Goal: Find specific page/section: Find specific page/section

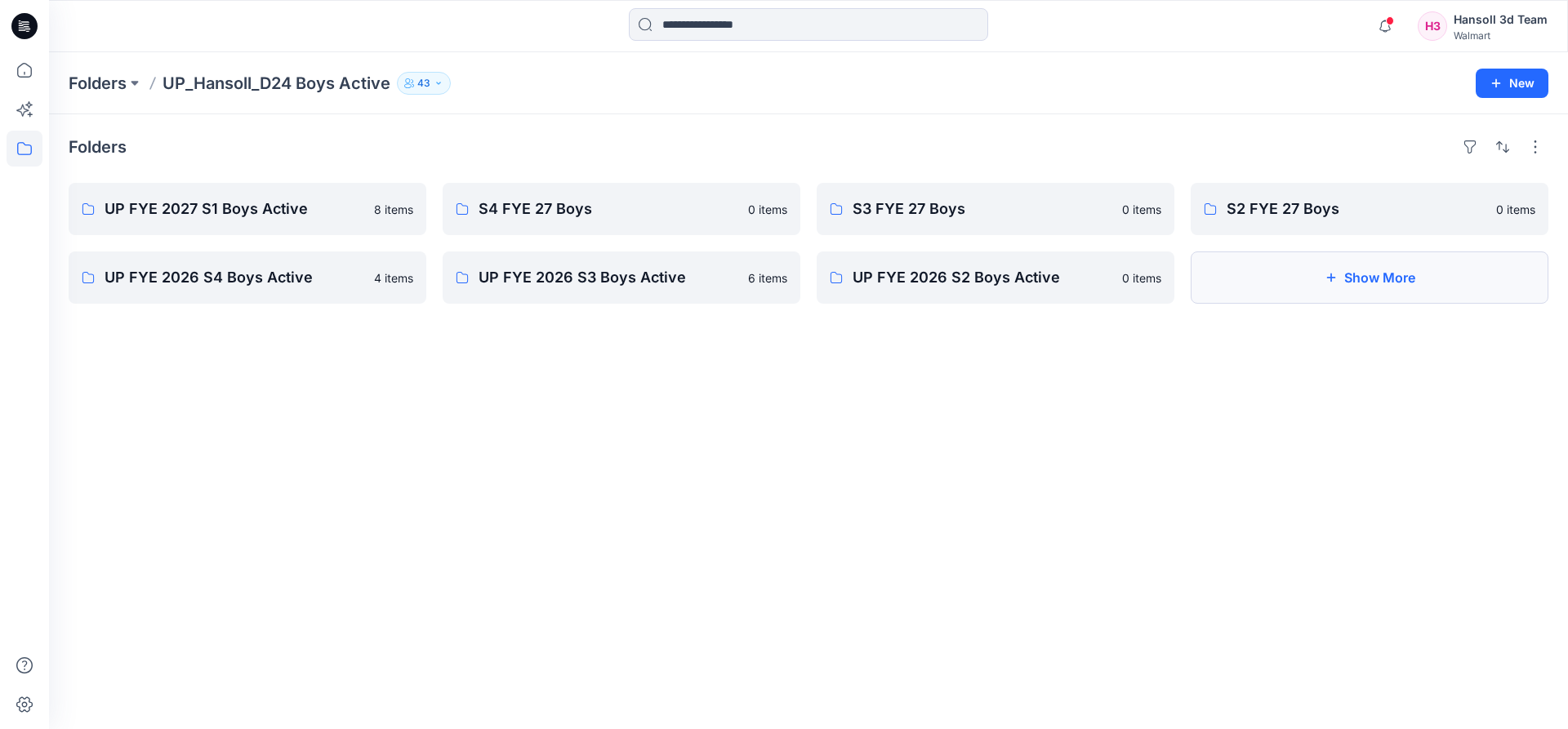
click at [1456, 297] on button "Show More" at bounding box center [1369, 277] width 358 height 52
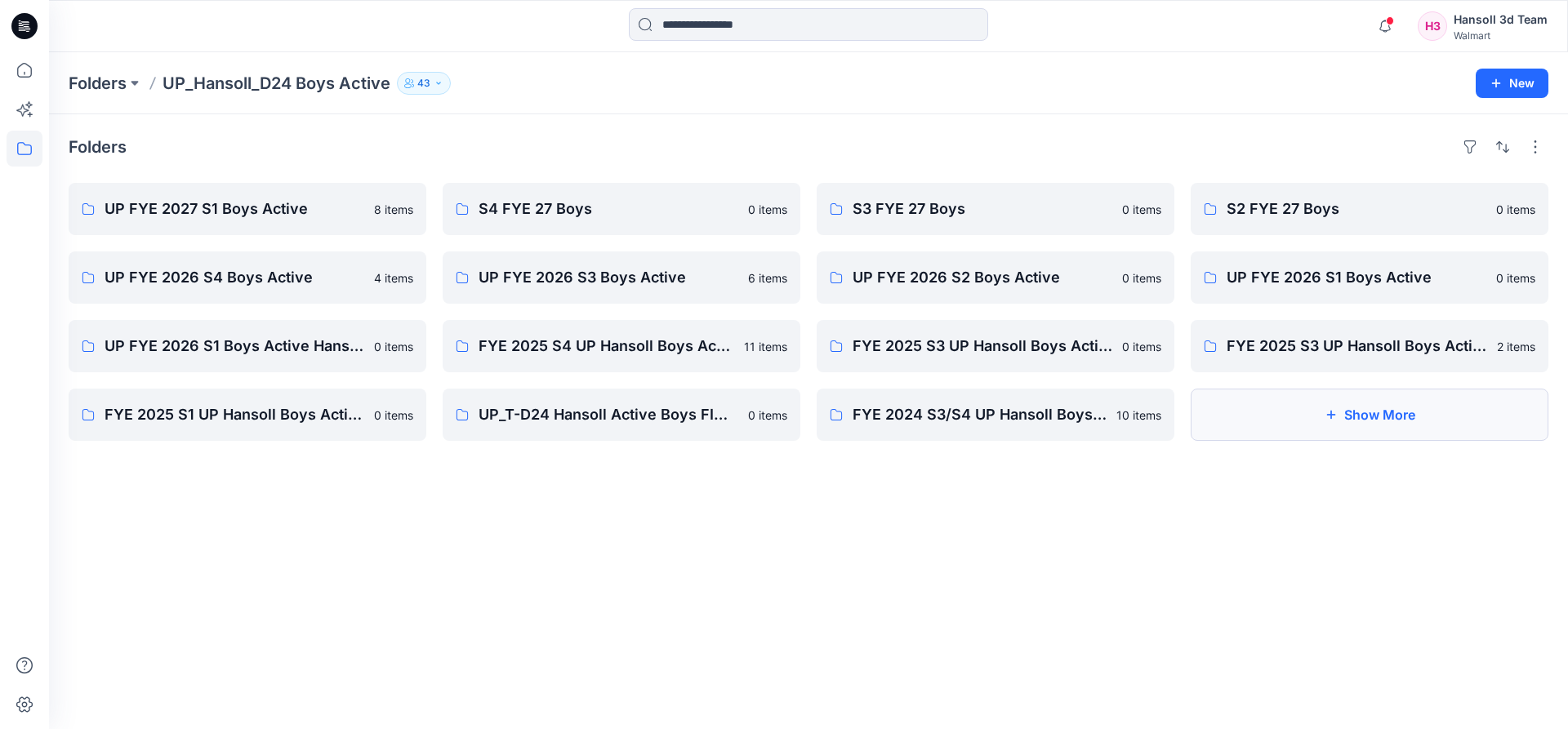
click at [1379, 437] on button "Show More" at bounding box center [1369, 415] width 358 height 52
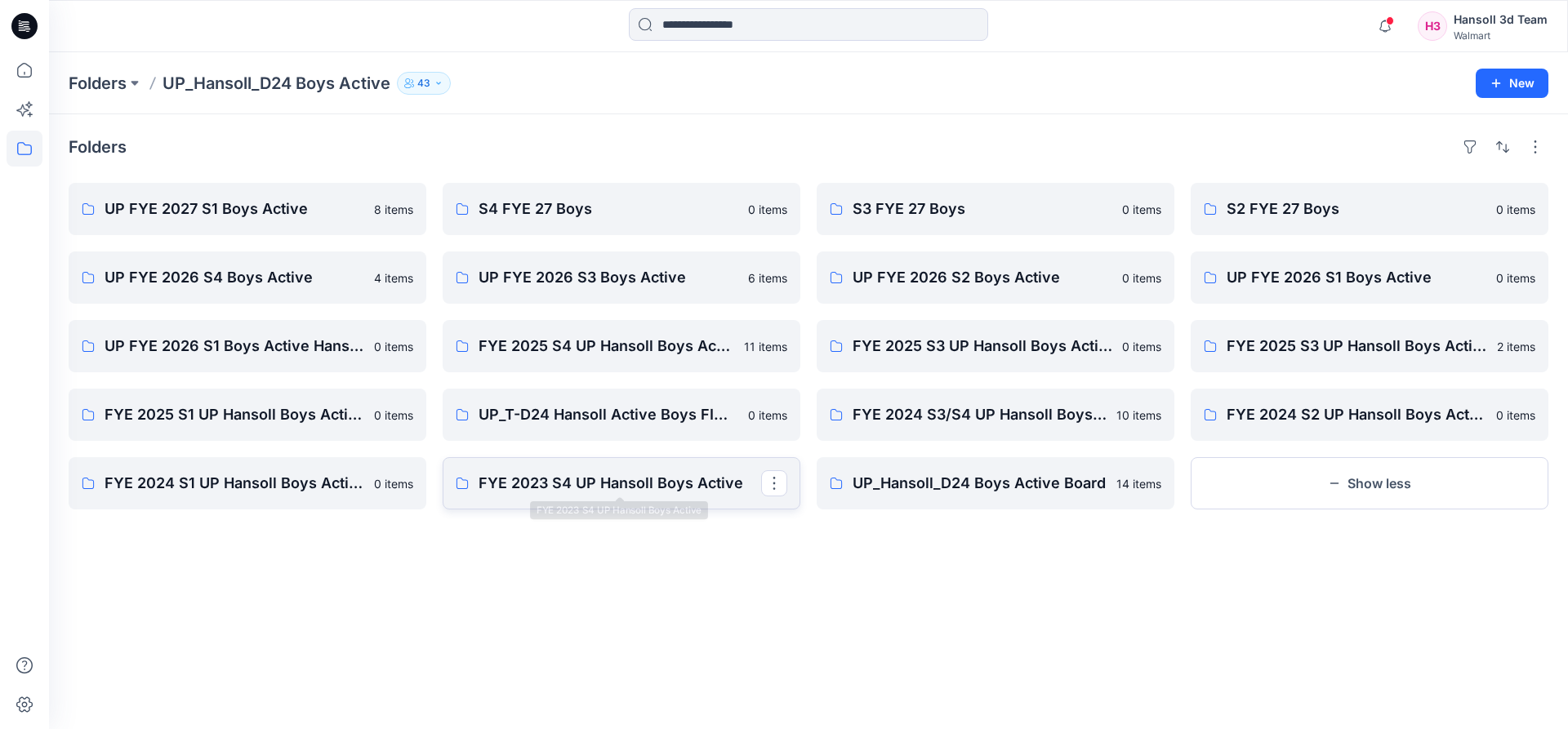
click at [534, 494] on p "FYE 2023 S4 UP Hansoll Boys Active" at bounding box center [619, 483] width 282 height 23
click at [1013, 415] on p "FYE 2024 S3/S4 UP Hansoll Boys Active" at bounding box center [993, 414] width 282 height 23
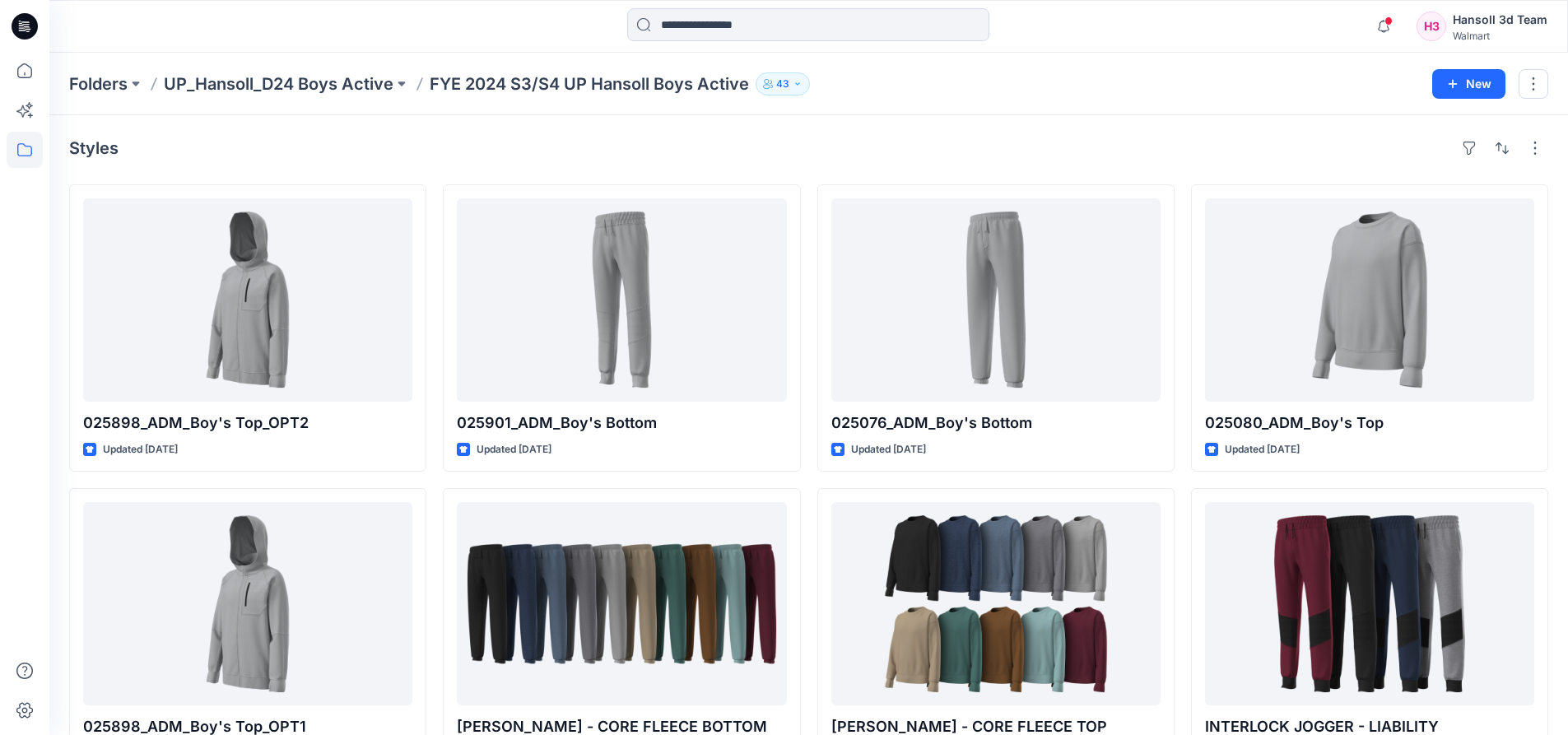
scroll to position [365, 0]
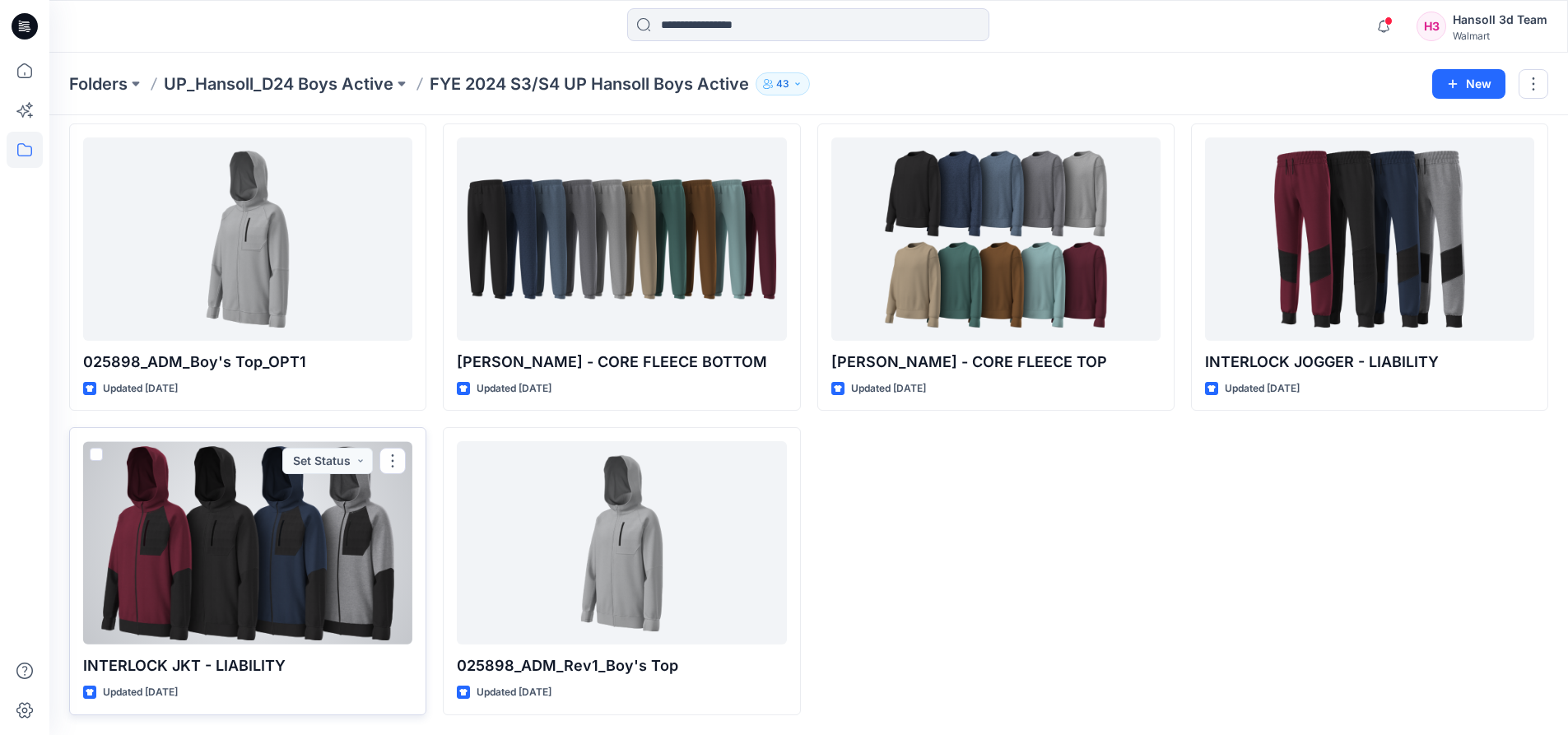
click at [263, 586] on div at bounding box center [247, 542] width 329 height 204
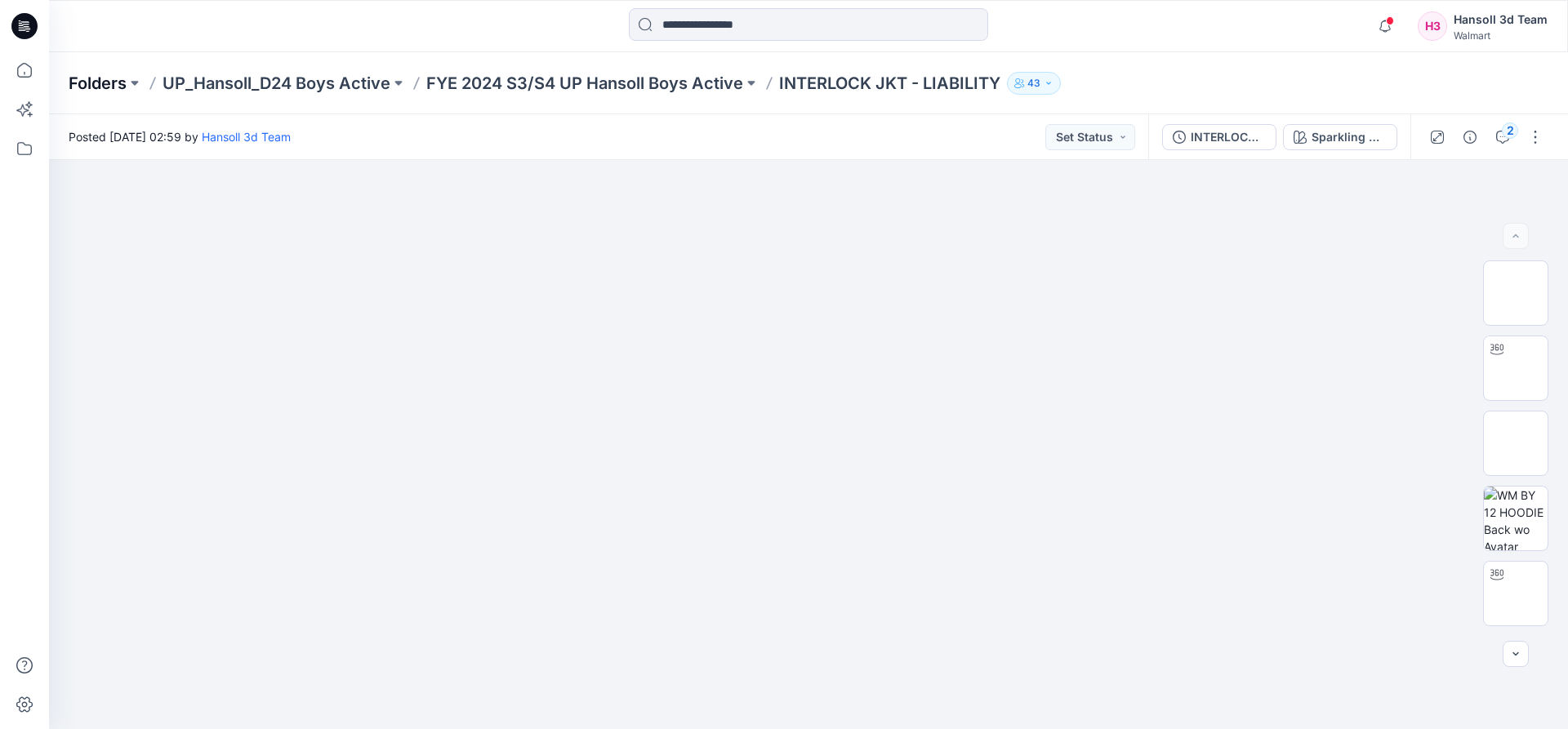
click at [97, 76] on p "Folders" at bounding box center [97, 83] width 58 height 23
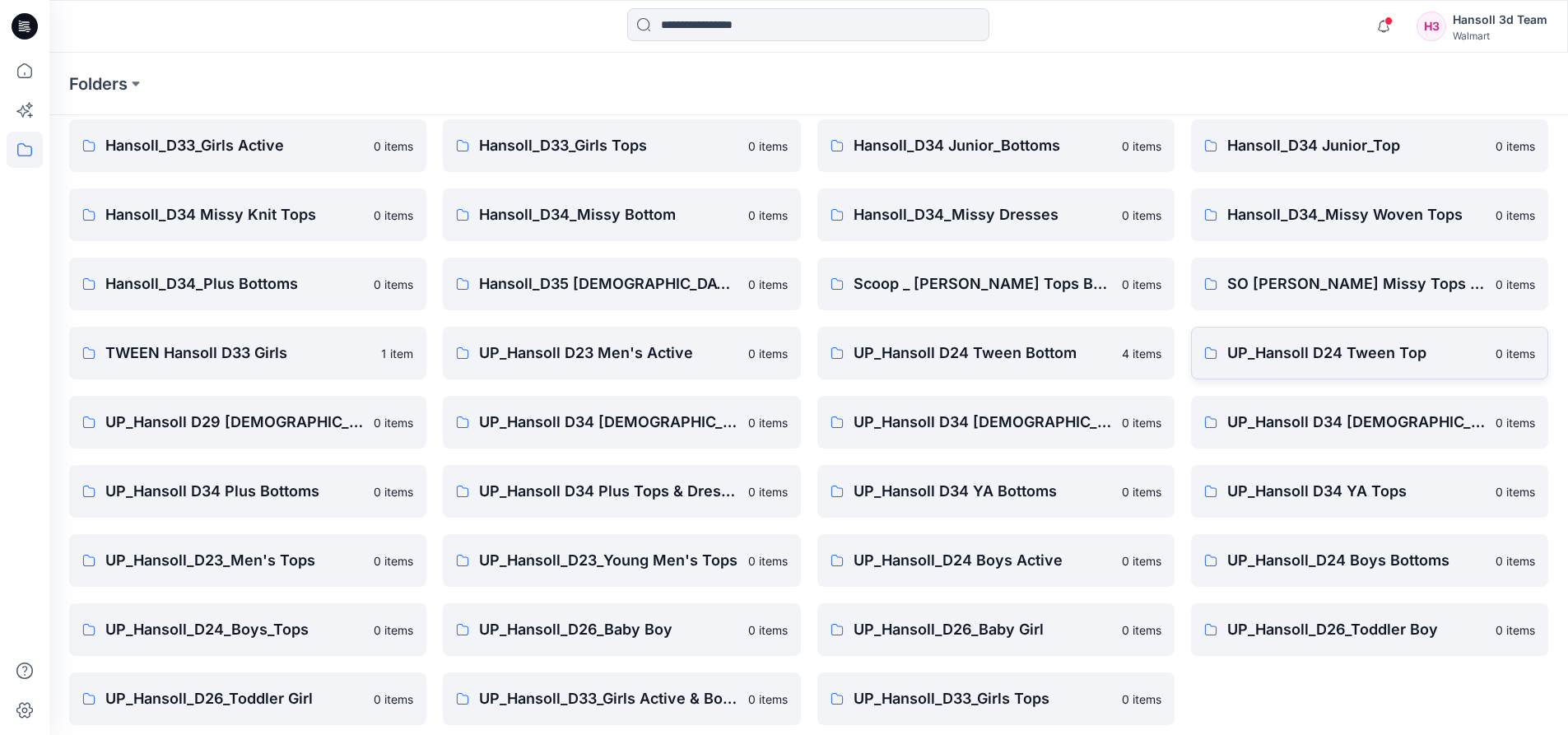
scroll to position [279, 0]
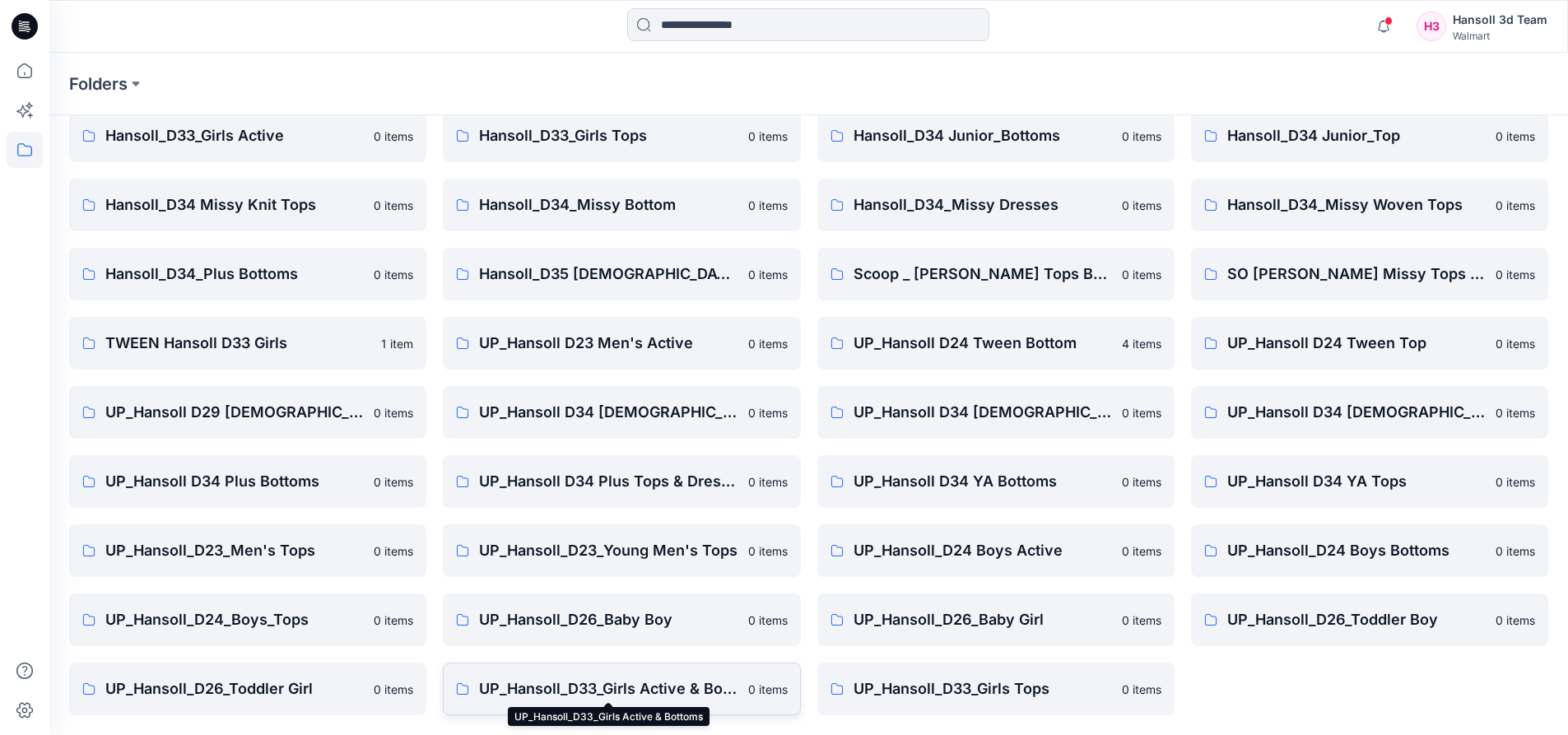
click at [632, 681] on p "UP_Hansoll_D33_Girls Active & Bottoms" at bounding box center [608, 689] width 258 height 23
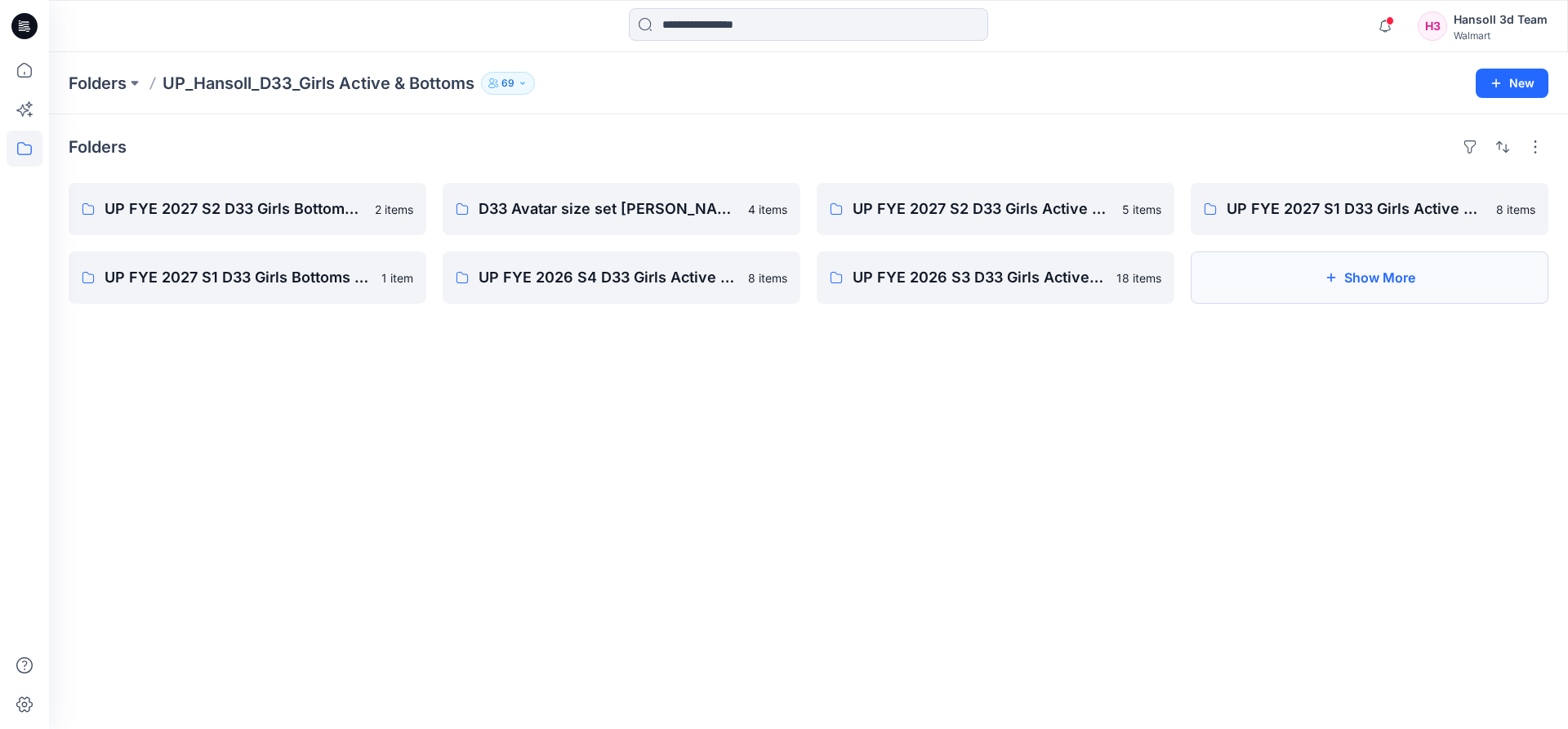
click at [1263, 293] on button "Show More" at bounding box center [1369, 277] width 358 height 52
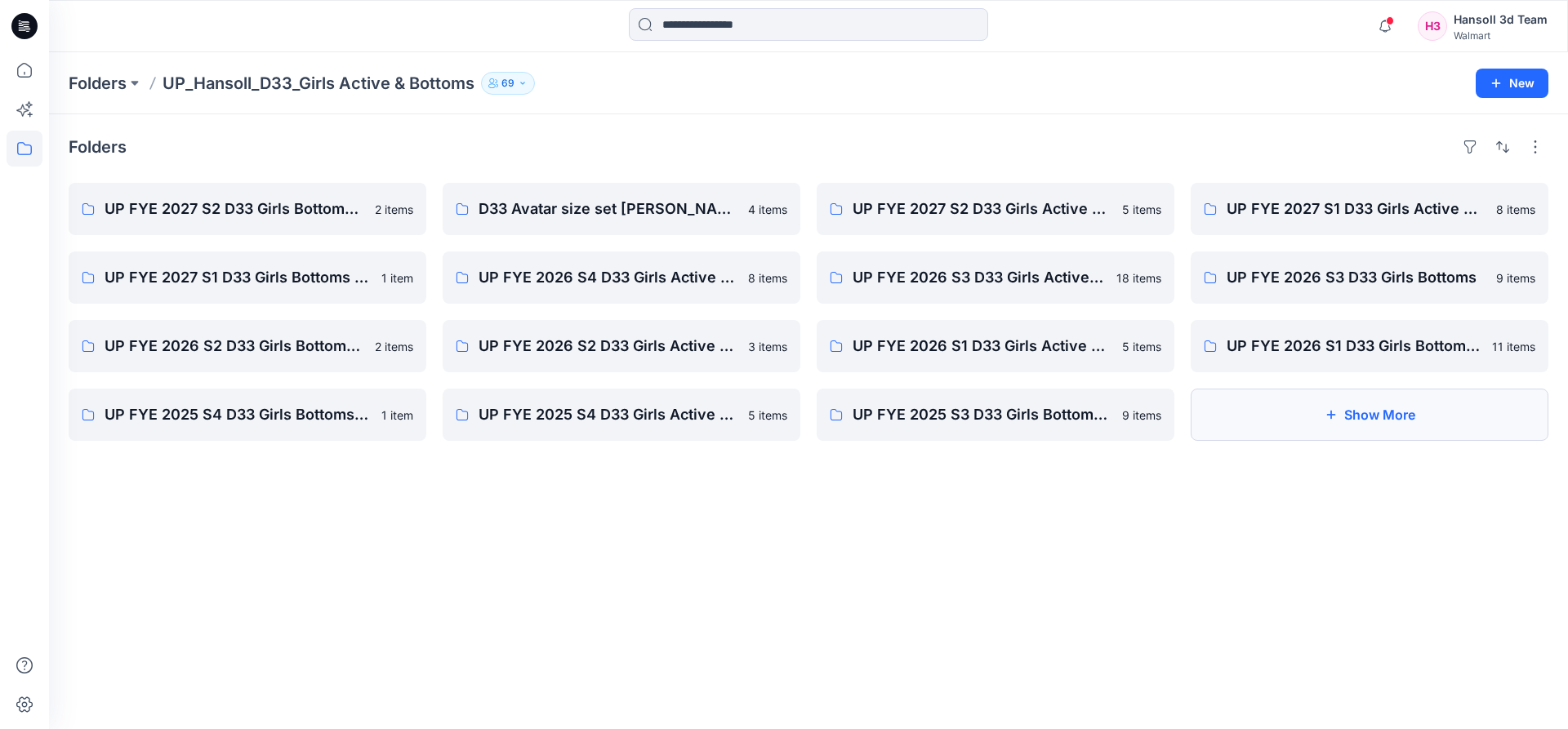
click at [1317, 411] on button "Show More" at bounding box center [1369, 415] width 358 height 52
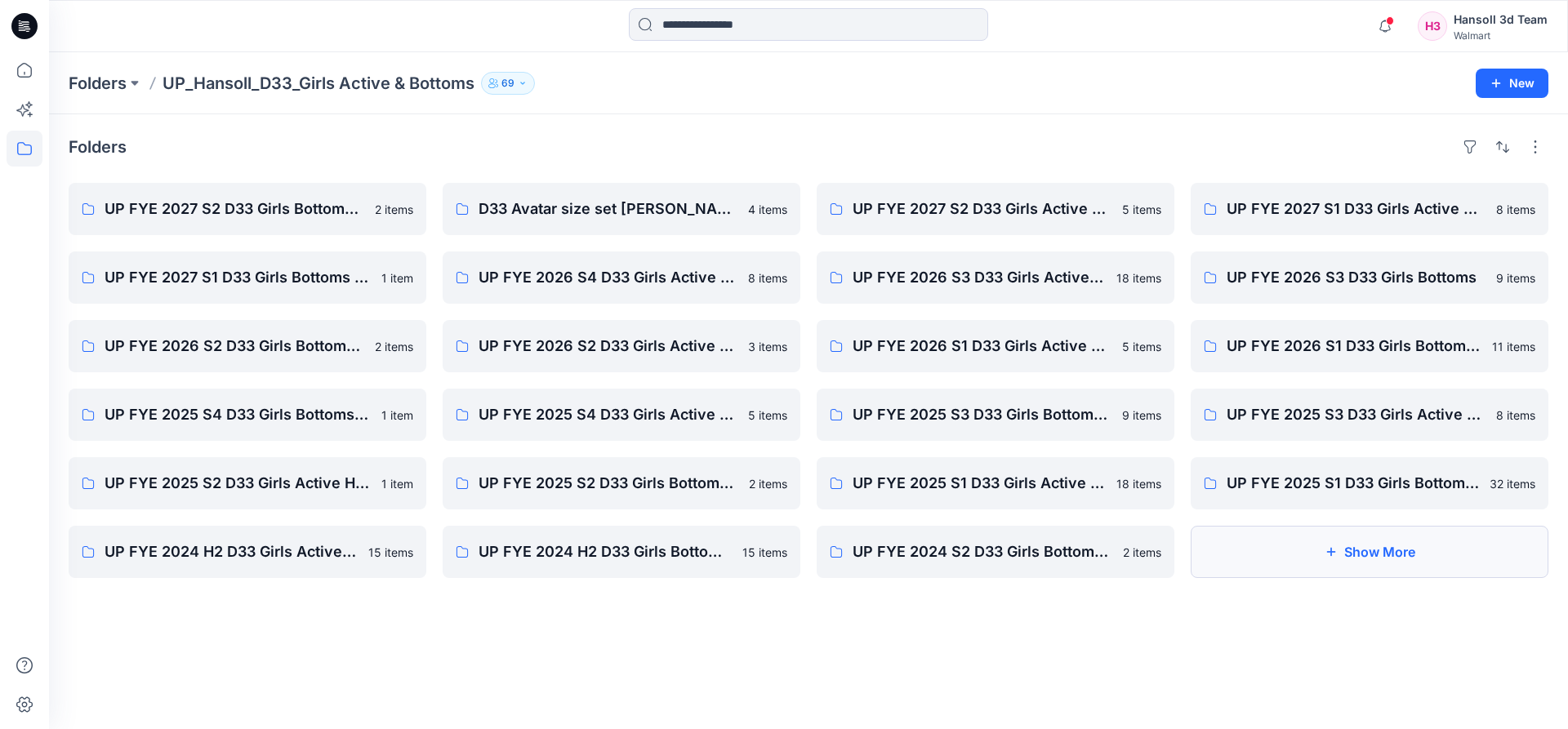
click at [1229, 574] on button "Show More" at bounding box center [1369, 552] width 358 height 52
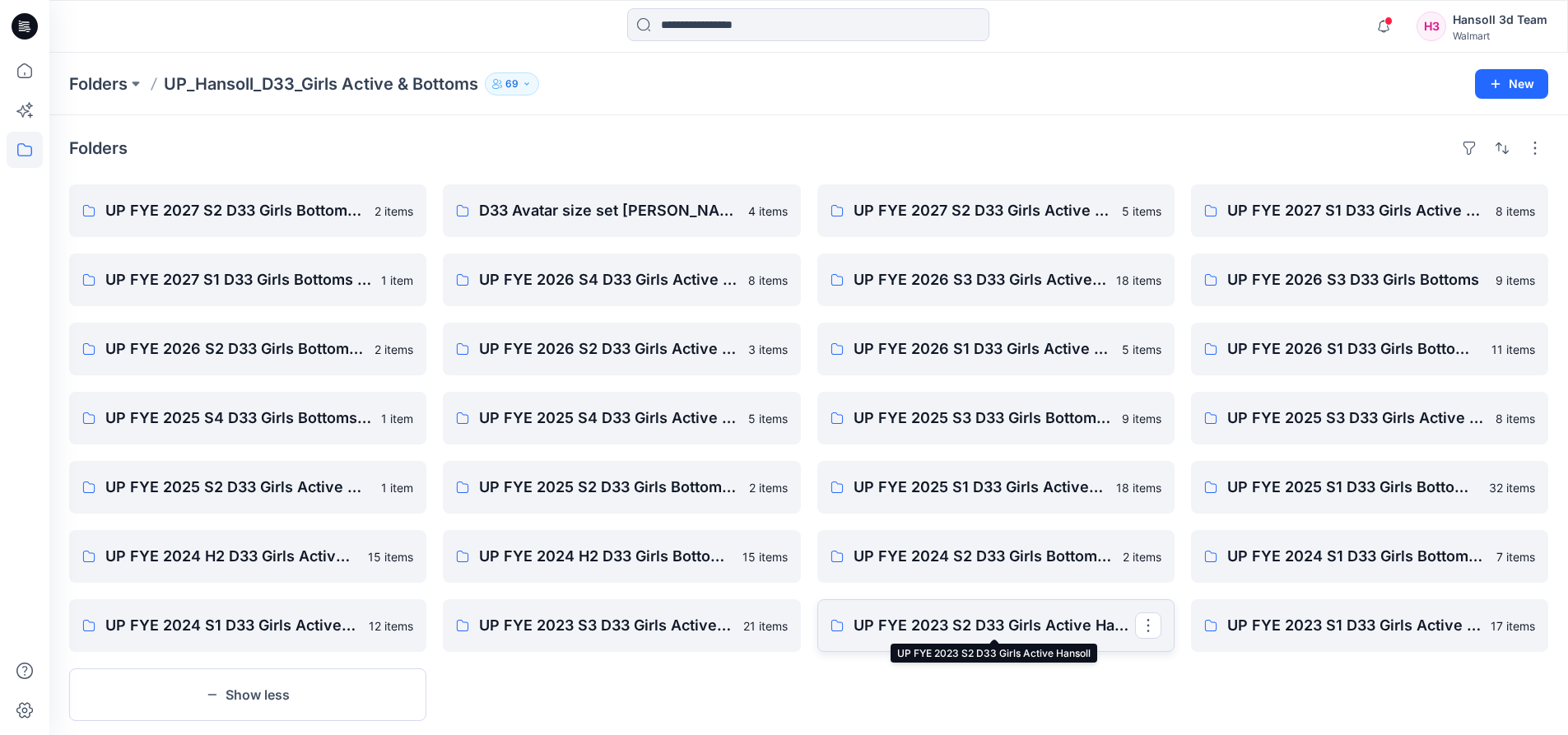
scroll to position [32, 0]
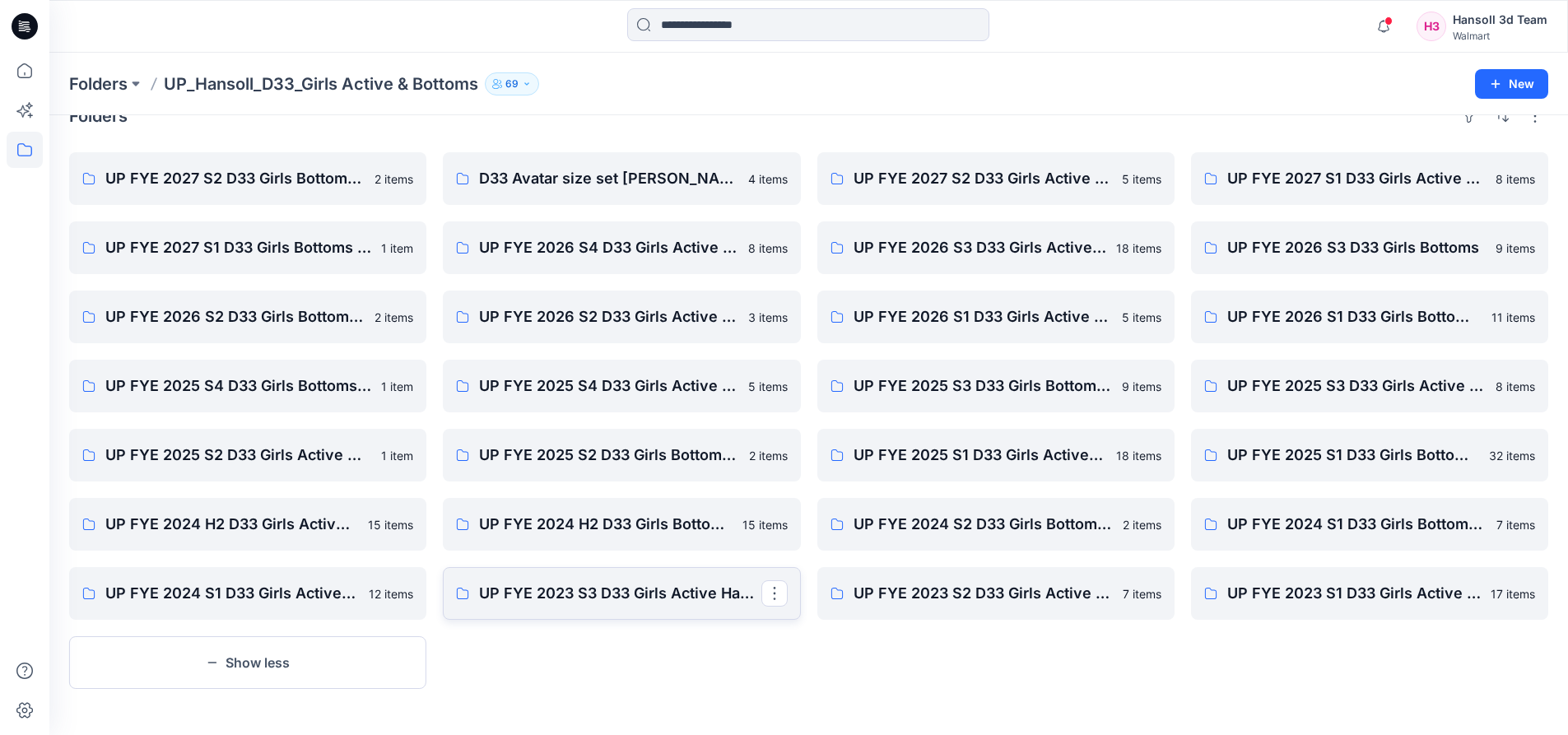
click at [509, 609] on link "UP FYE 2023 S3 D33 Girls Active Hansoll" at bounding box center [621, 593] width 357 height 52
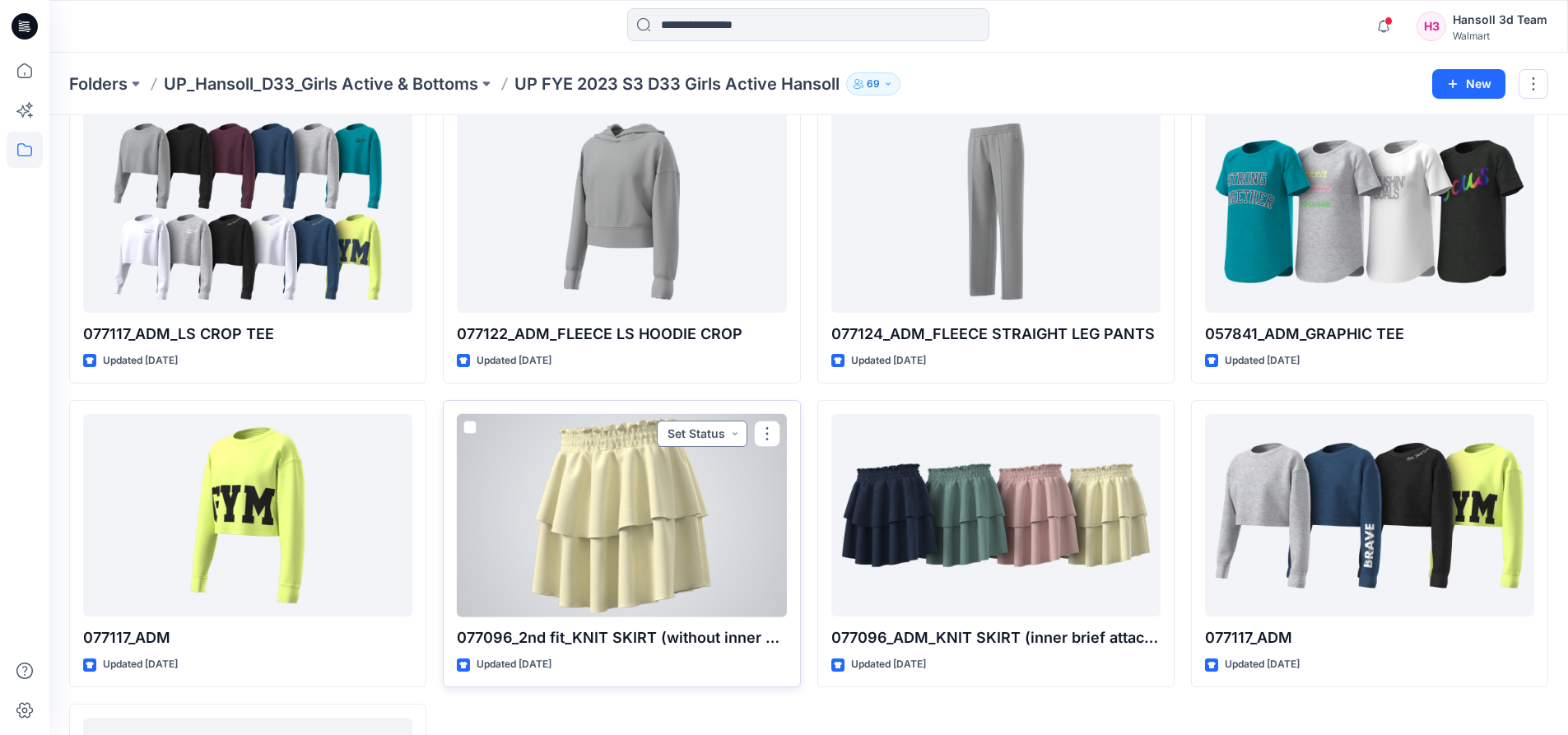
scroll to position [1277, 0]
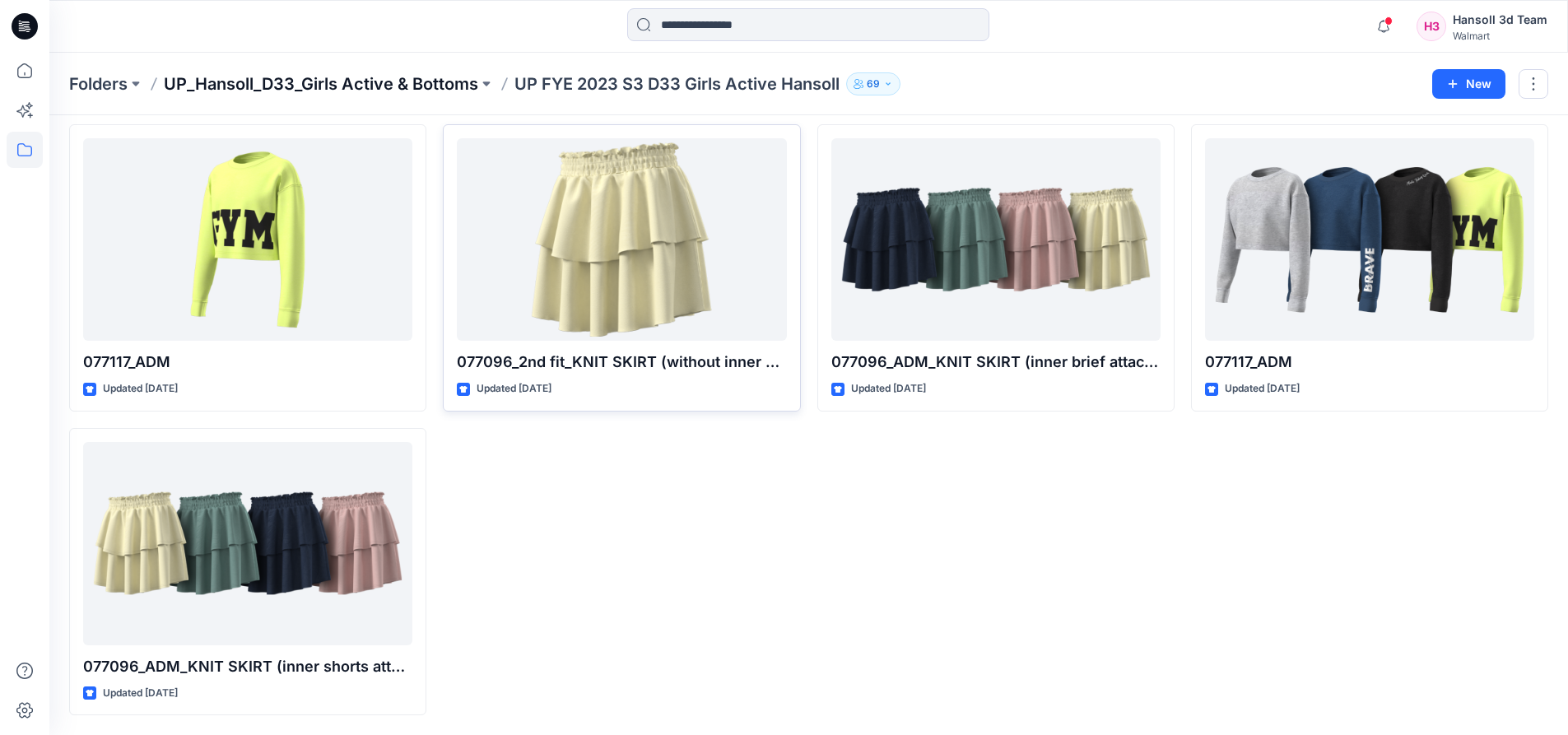
click at [327, 84] on p "UP_Hansoll_D33_Girls Active & Bottoms" at bounding box center [321, 84] width 314 height 23
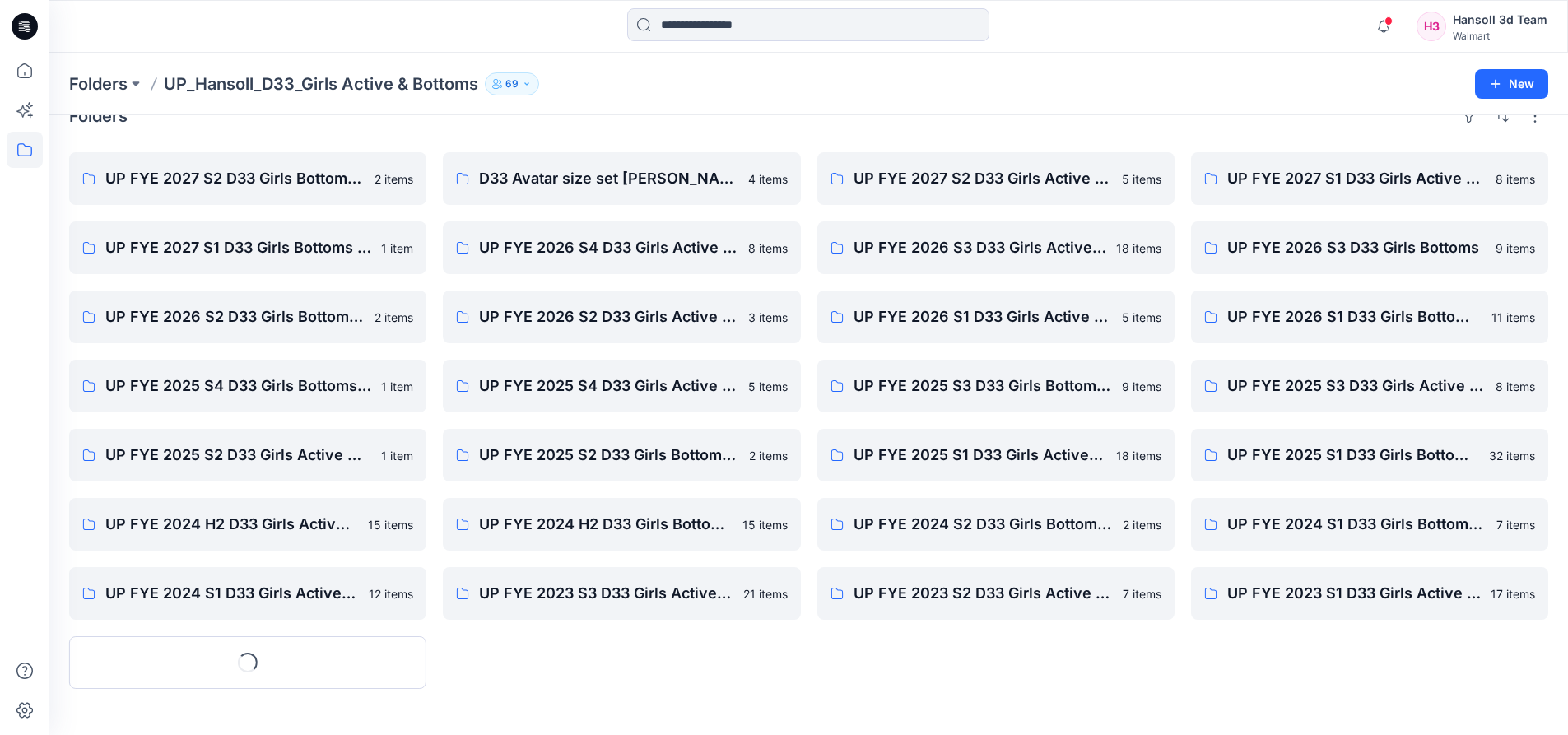
scroll to position [32, 0]
click at [137, 81] on button at bounding box center [135, 84] width 16 height 23
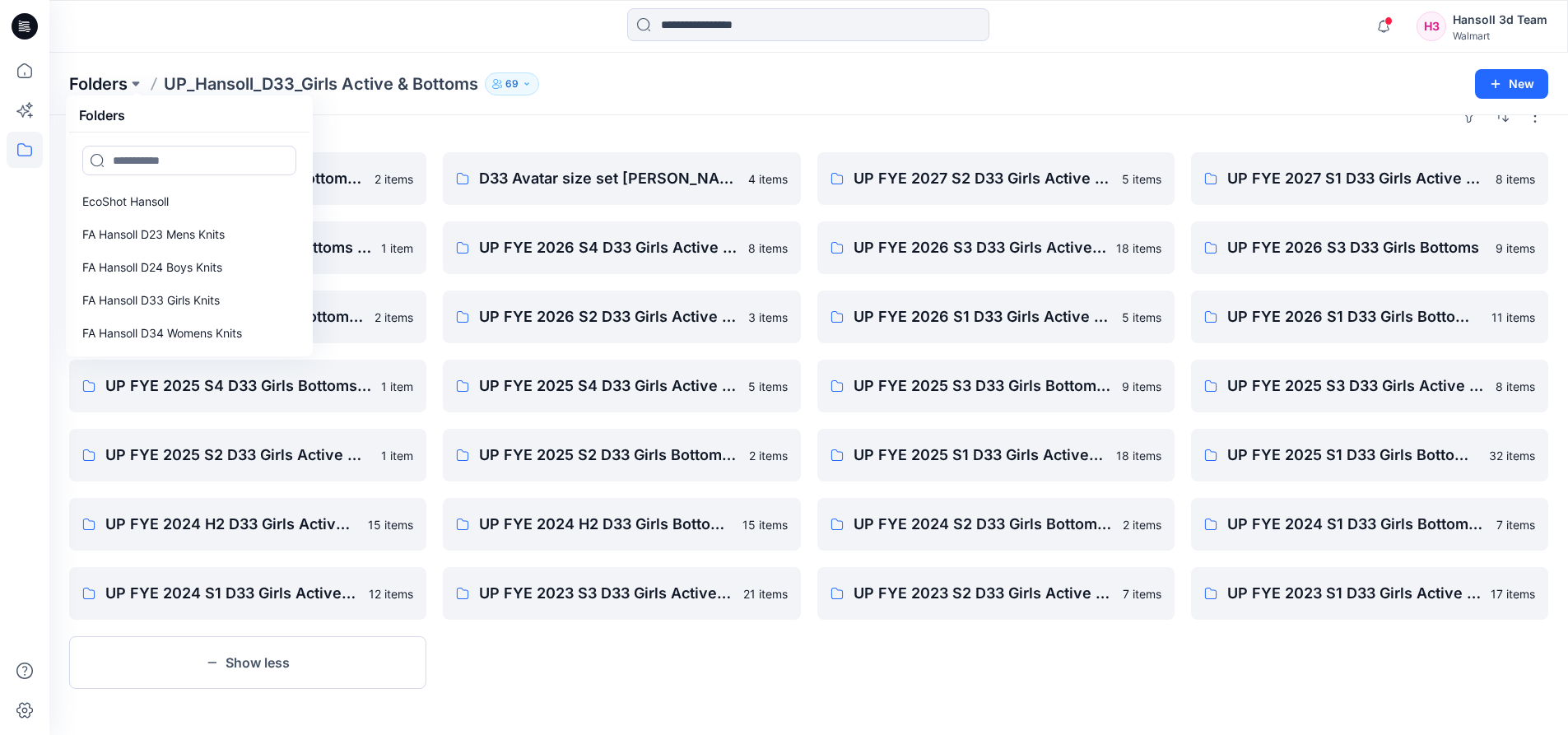
click at [78, 81] on p "Folders" at bounding box center [98, 84] width 58 height 23
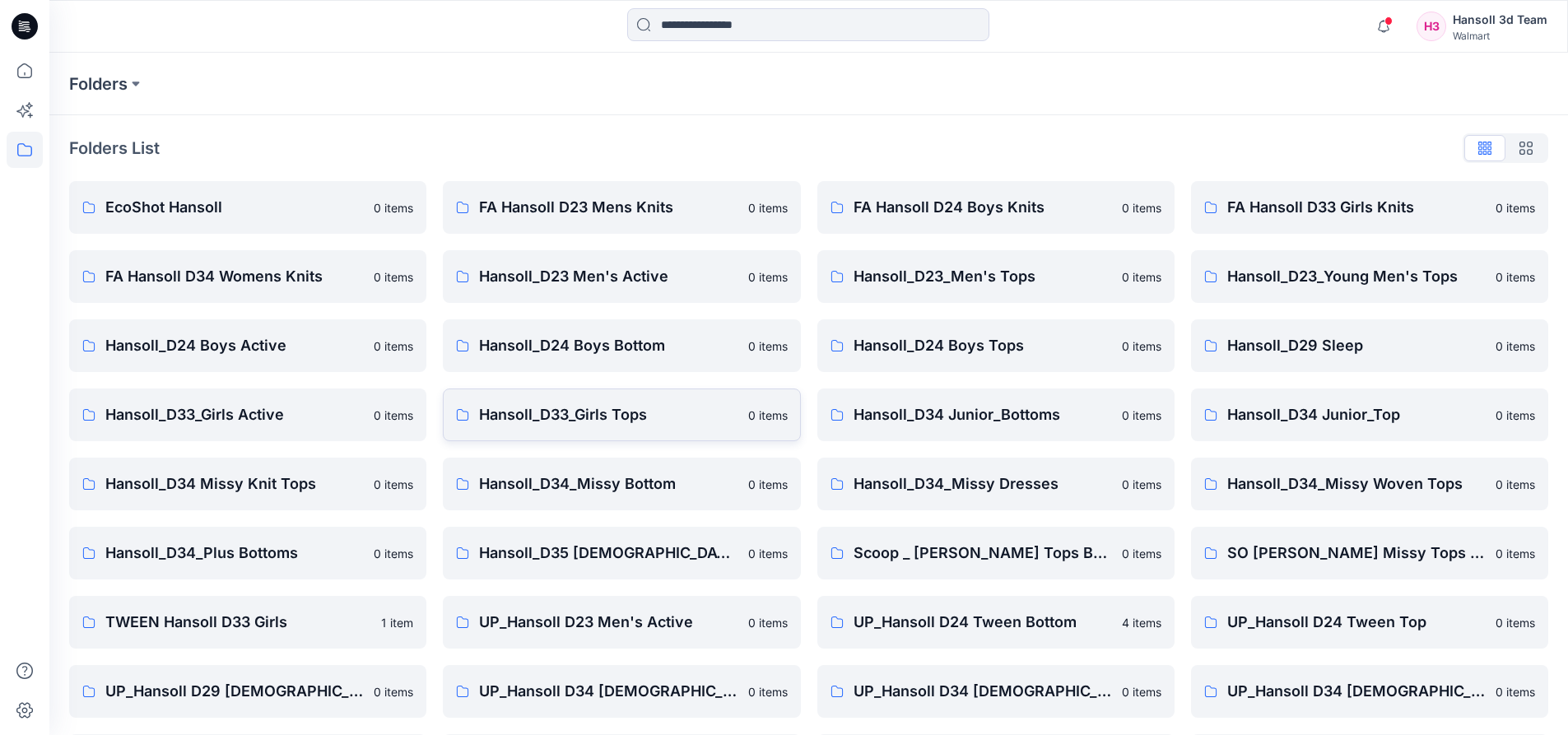
click at [590, 415] on p "Hansoll_D33_Girls Tops" at bounding box center [608, 415] width 258 height 23
click at [239, 428] on link "Hansoll_D33_Girls Active 0 items" at bounding box center [247, 415] width 357 height 52
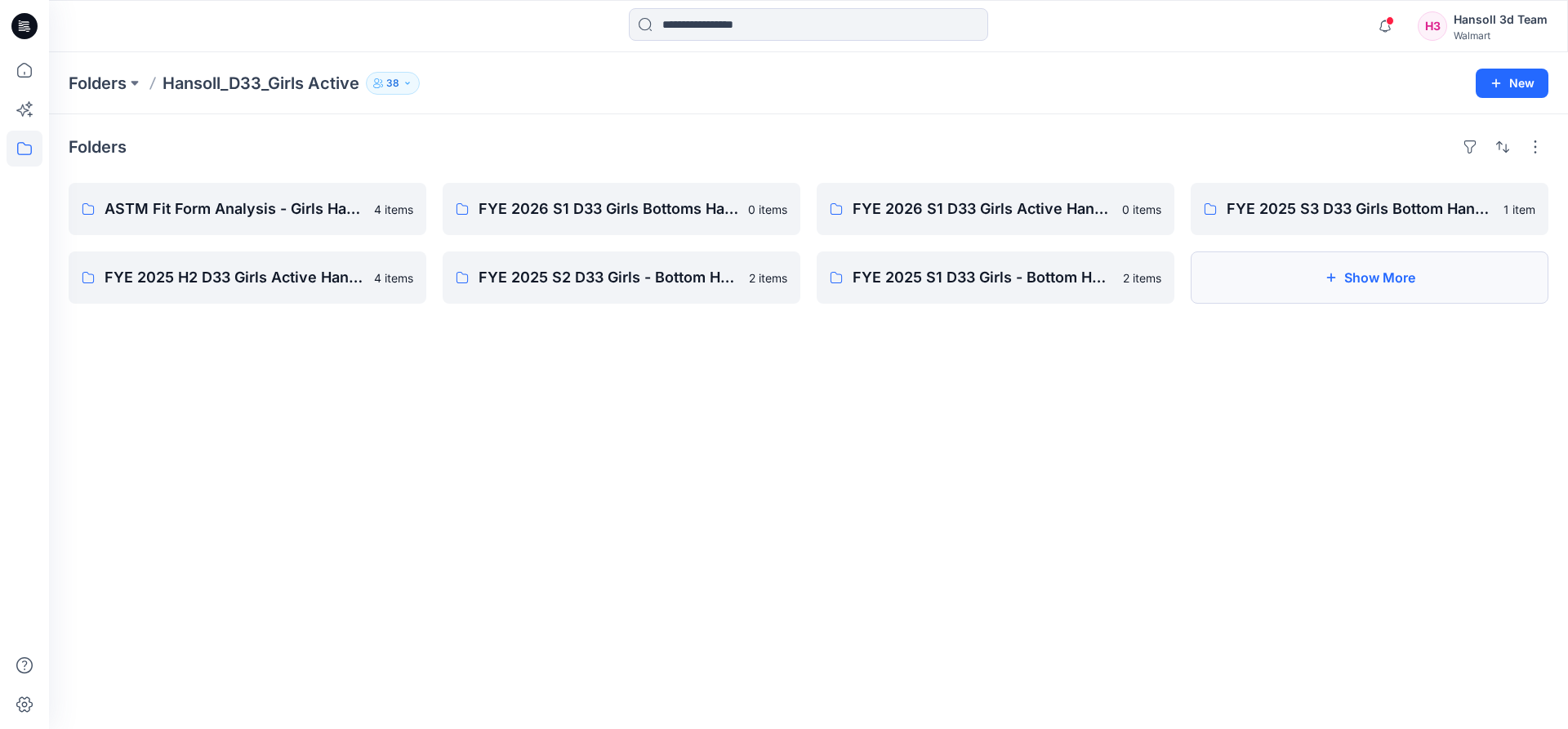
click at [1302, 282] on button "Show More" at bounding box center [1369, 277] width 358 height 52
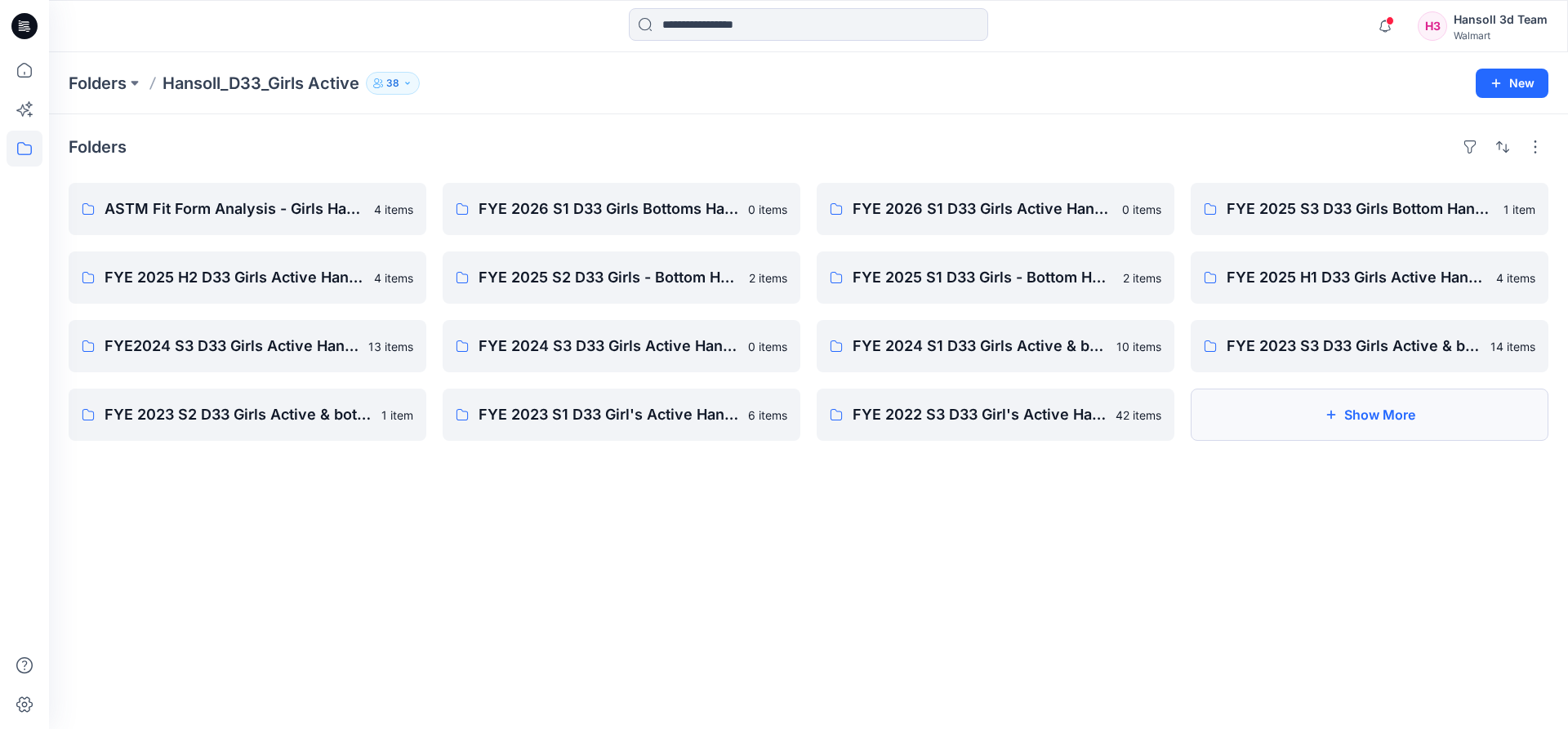
click at [1320, 429] on button "Show More" at bounding box center [1369, 415] width 358 height 52
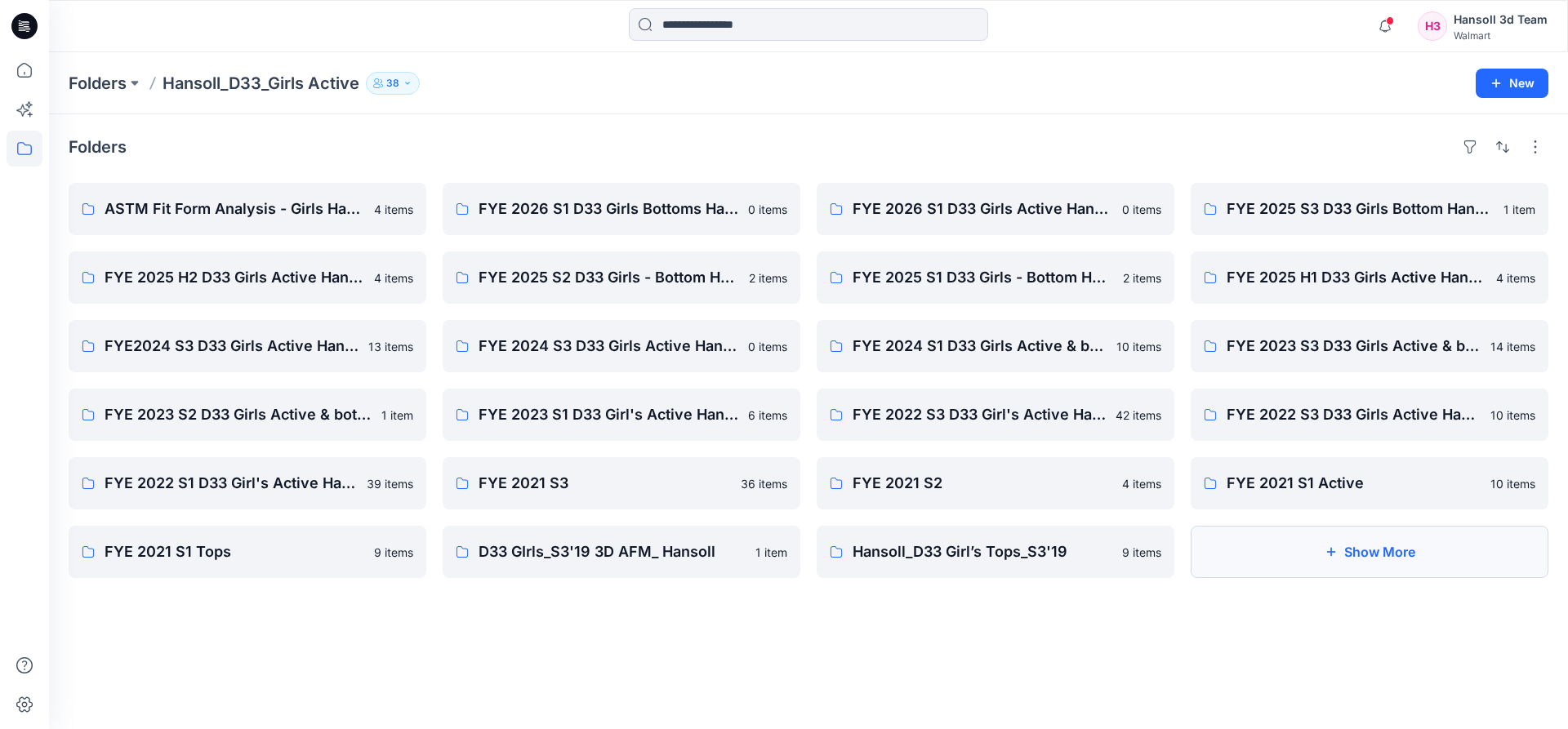
click at [1302, 533] on button "Show More" at bounding box center [1369, 552] width 358 height 52
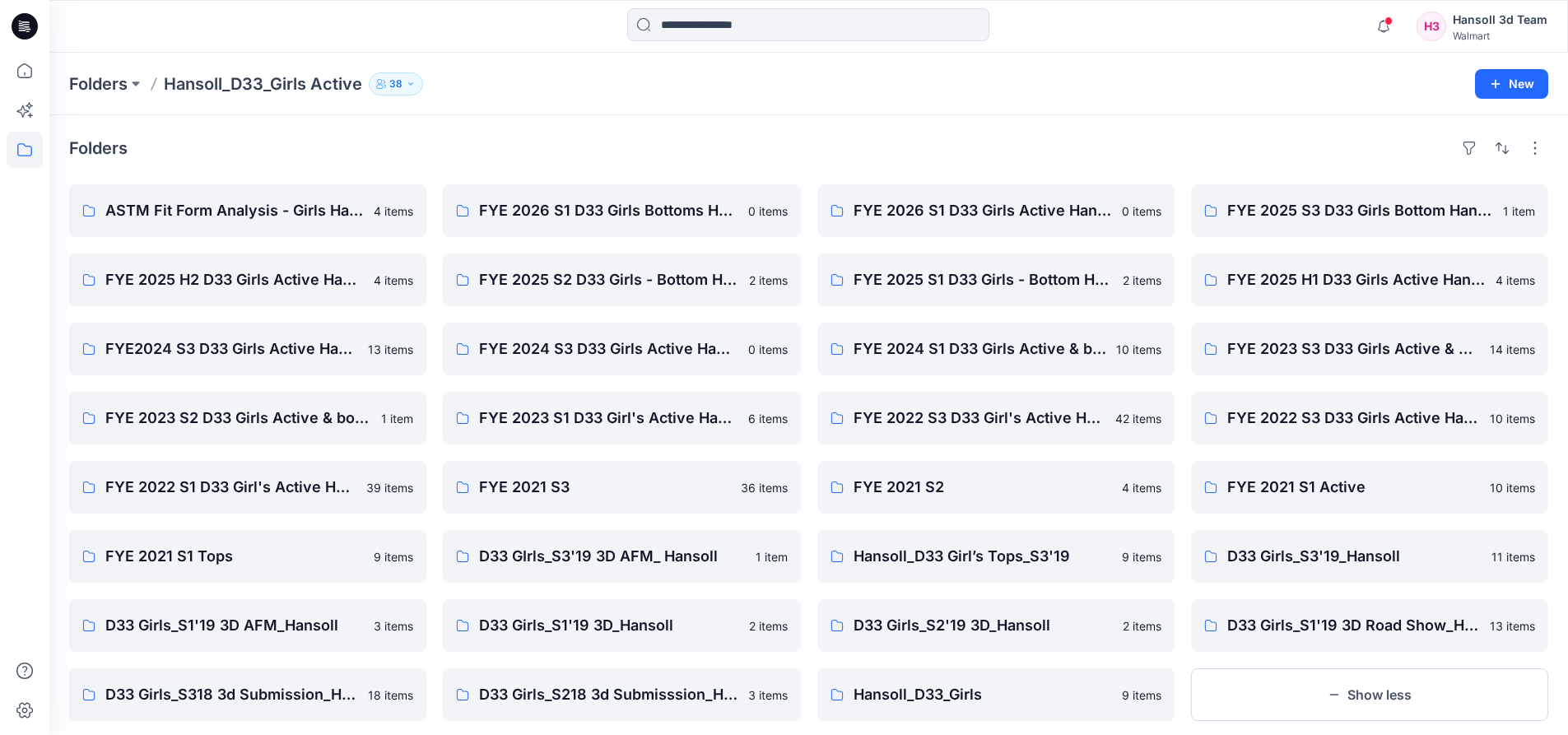
scroll to position [32, 0]
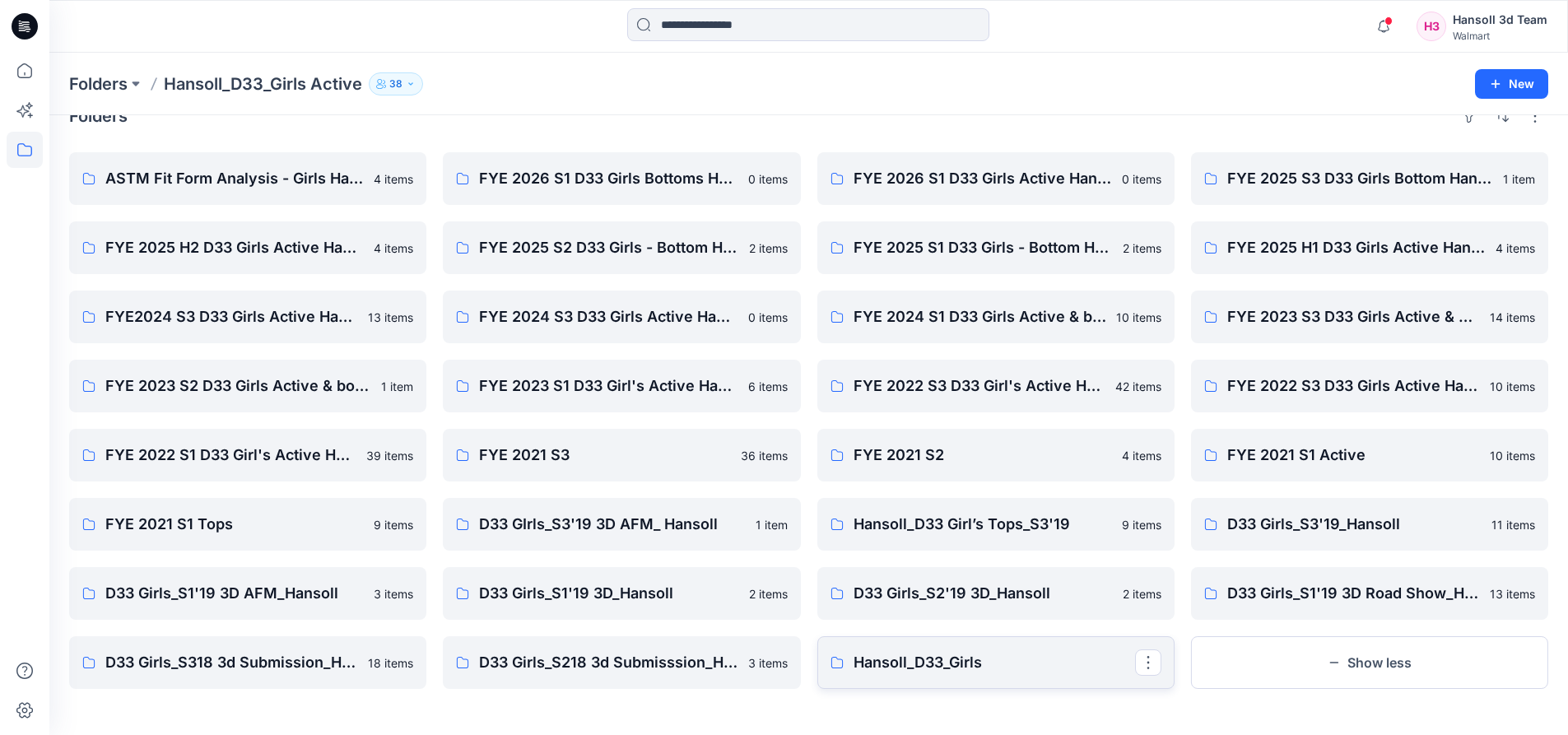
click at [1044, 658] on p "Hansoll_D33_Girls" at bounding box center [994, 662] width 281 height 23
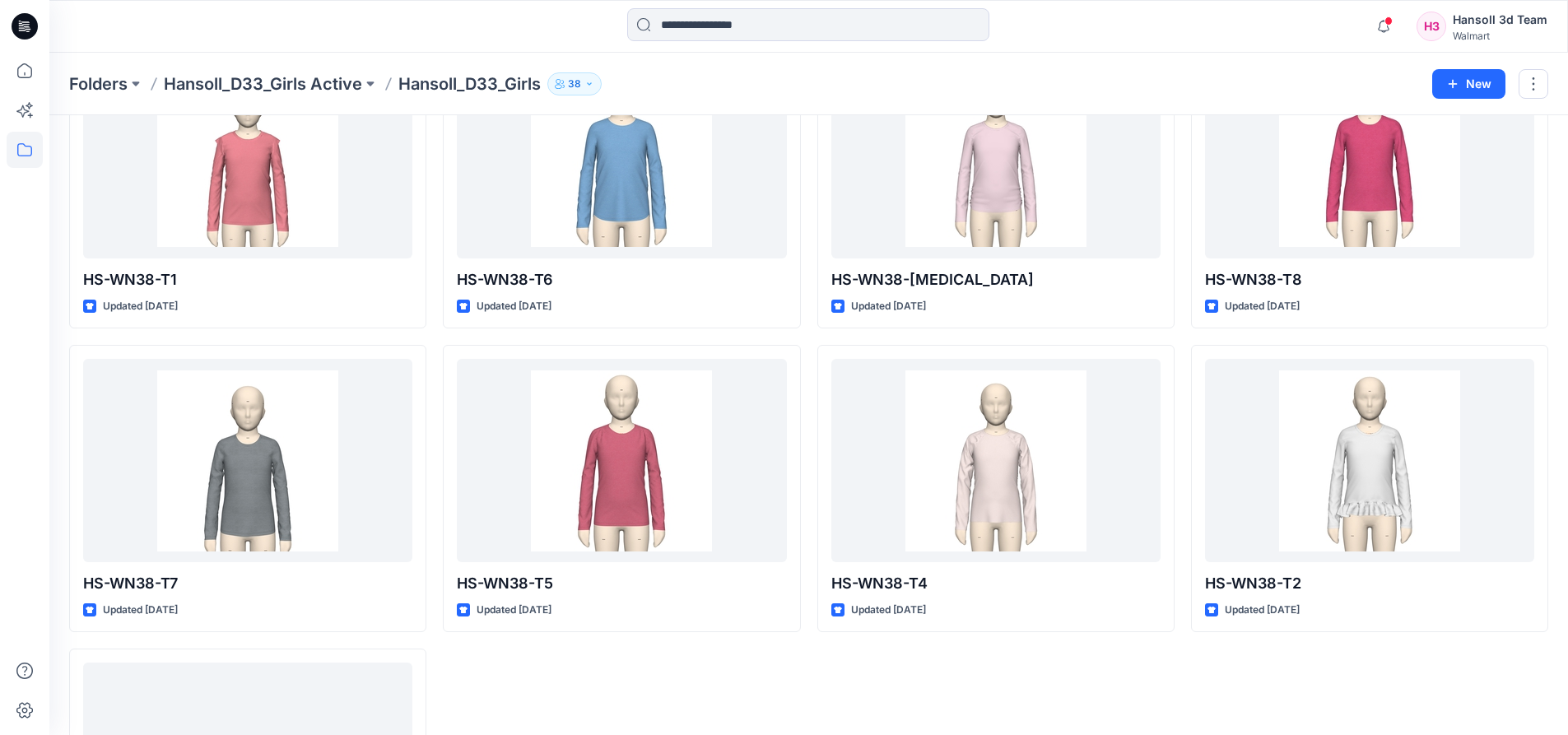
scroll to position [365, 0]
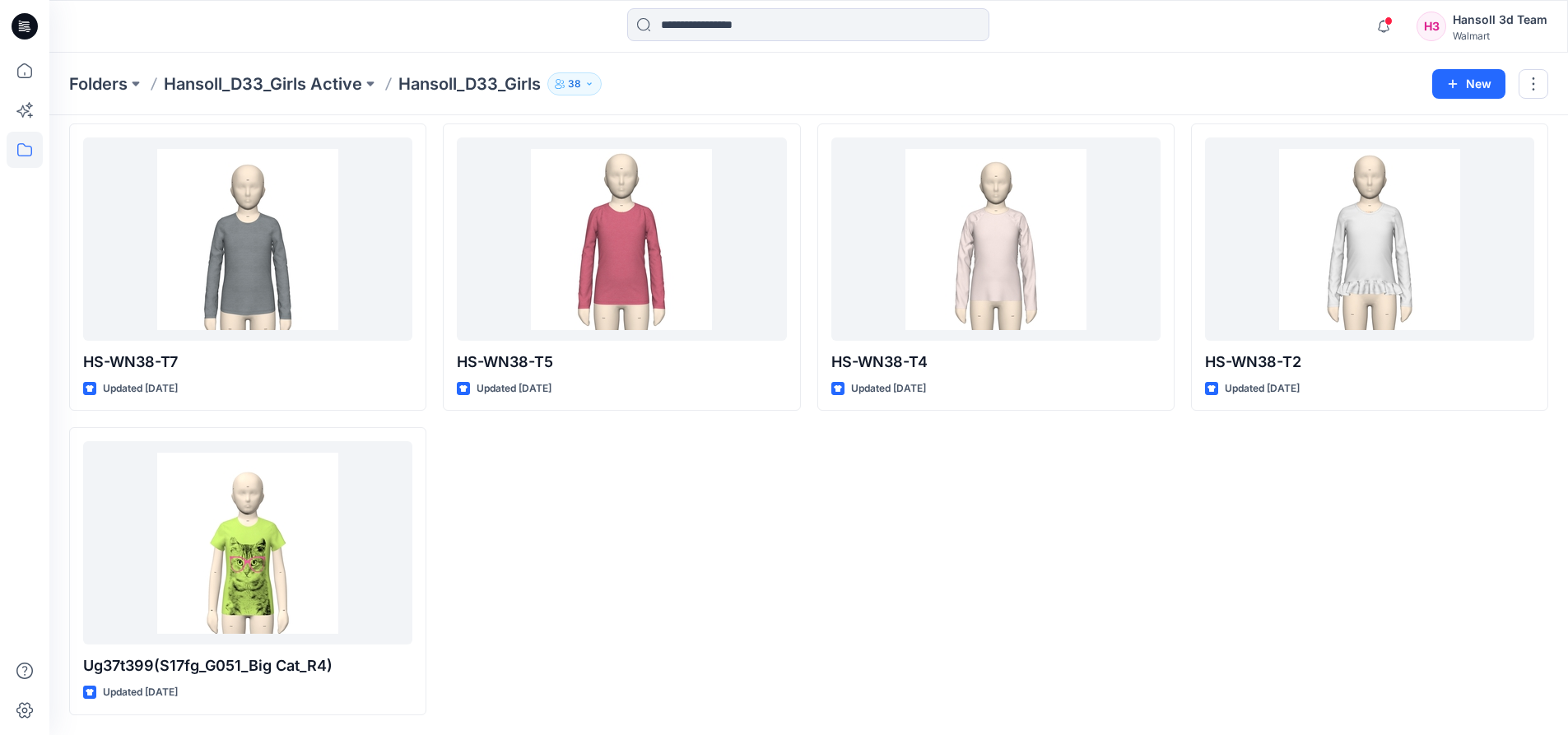
scroll to position [32, 0]
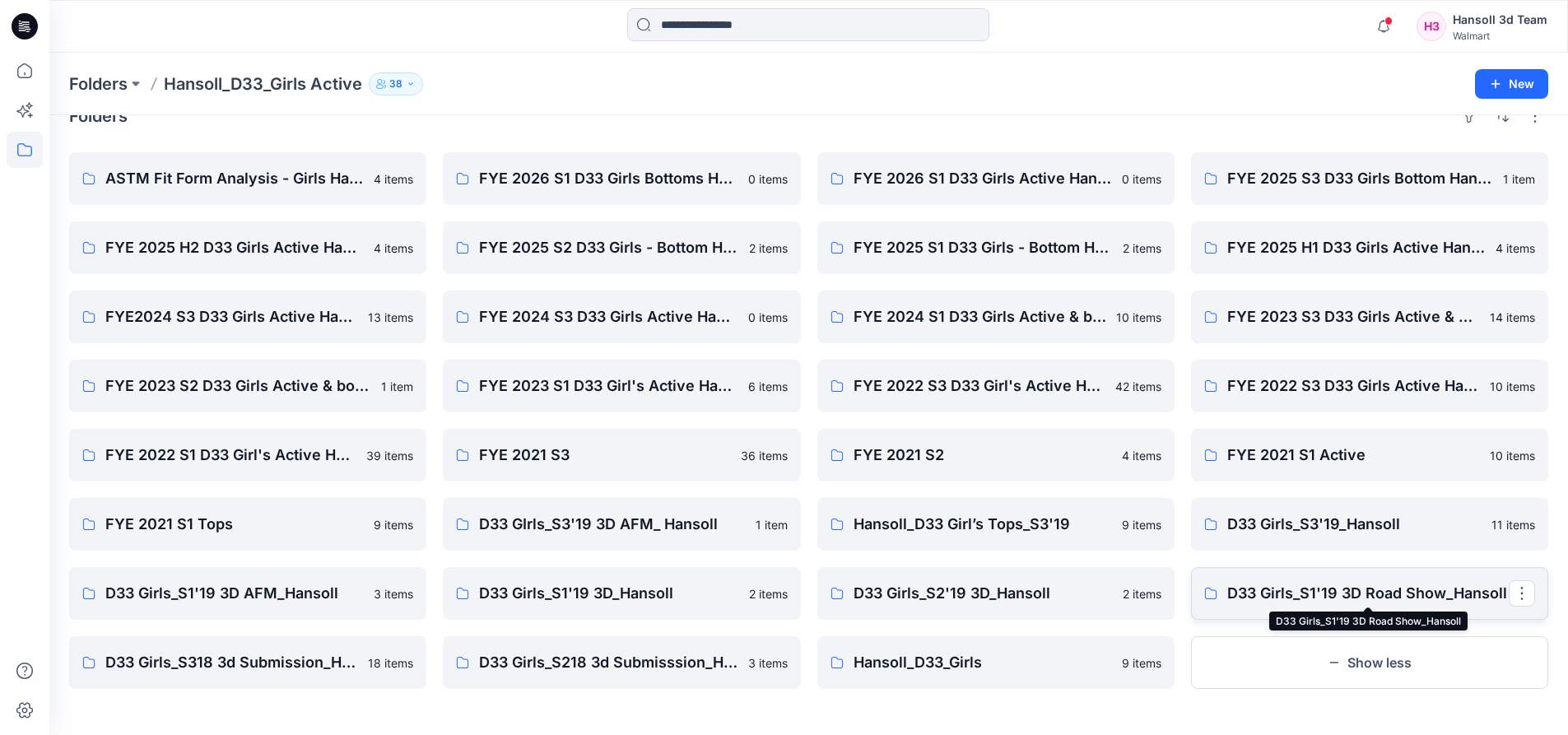
click at [1285, 596] on p "D33 Girls_S1'19 3D Road Show_Hansoll" at bounding box center [1367, 593] width 281 height 23
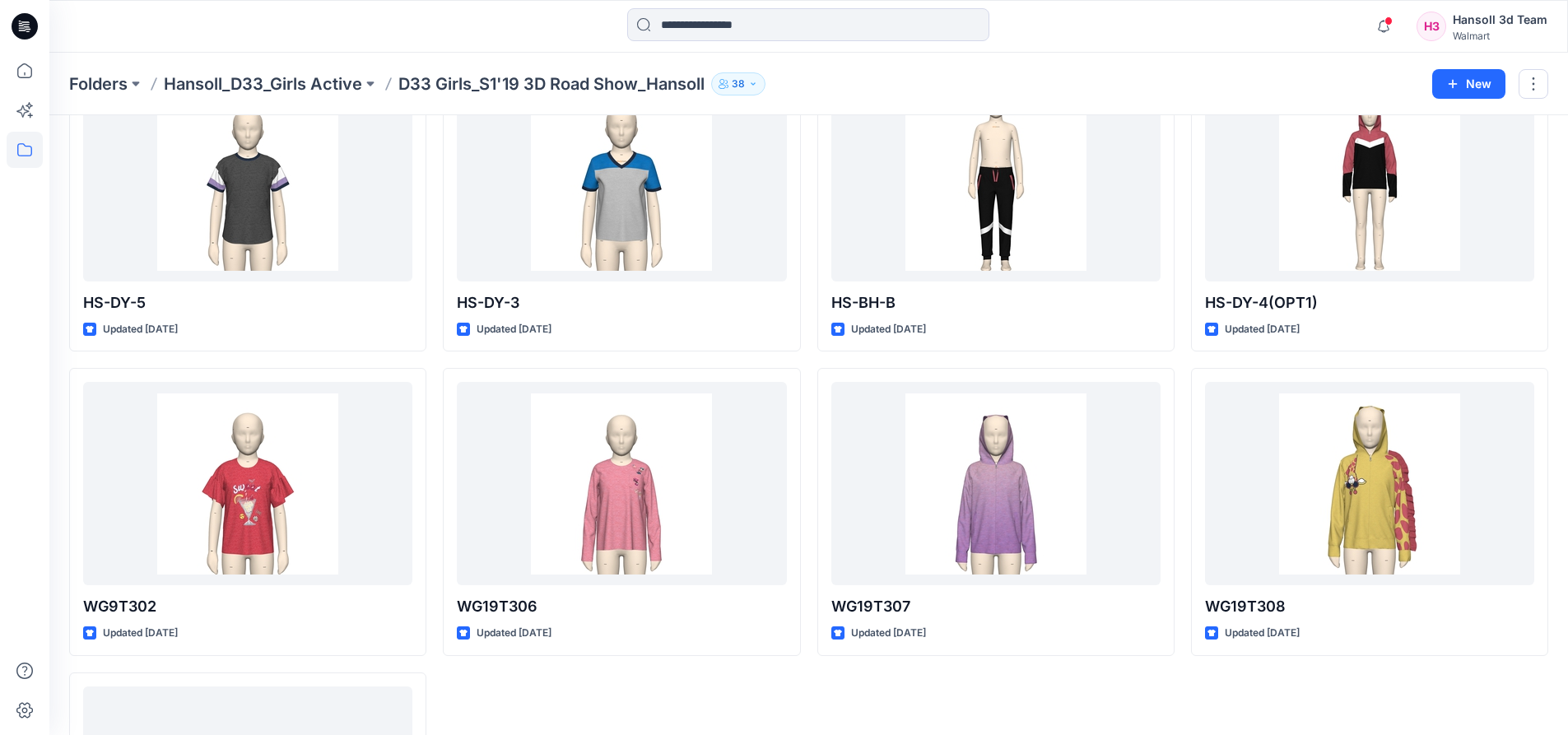
scroll to position [668, 0]
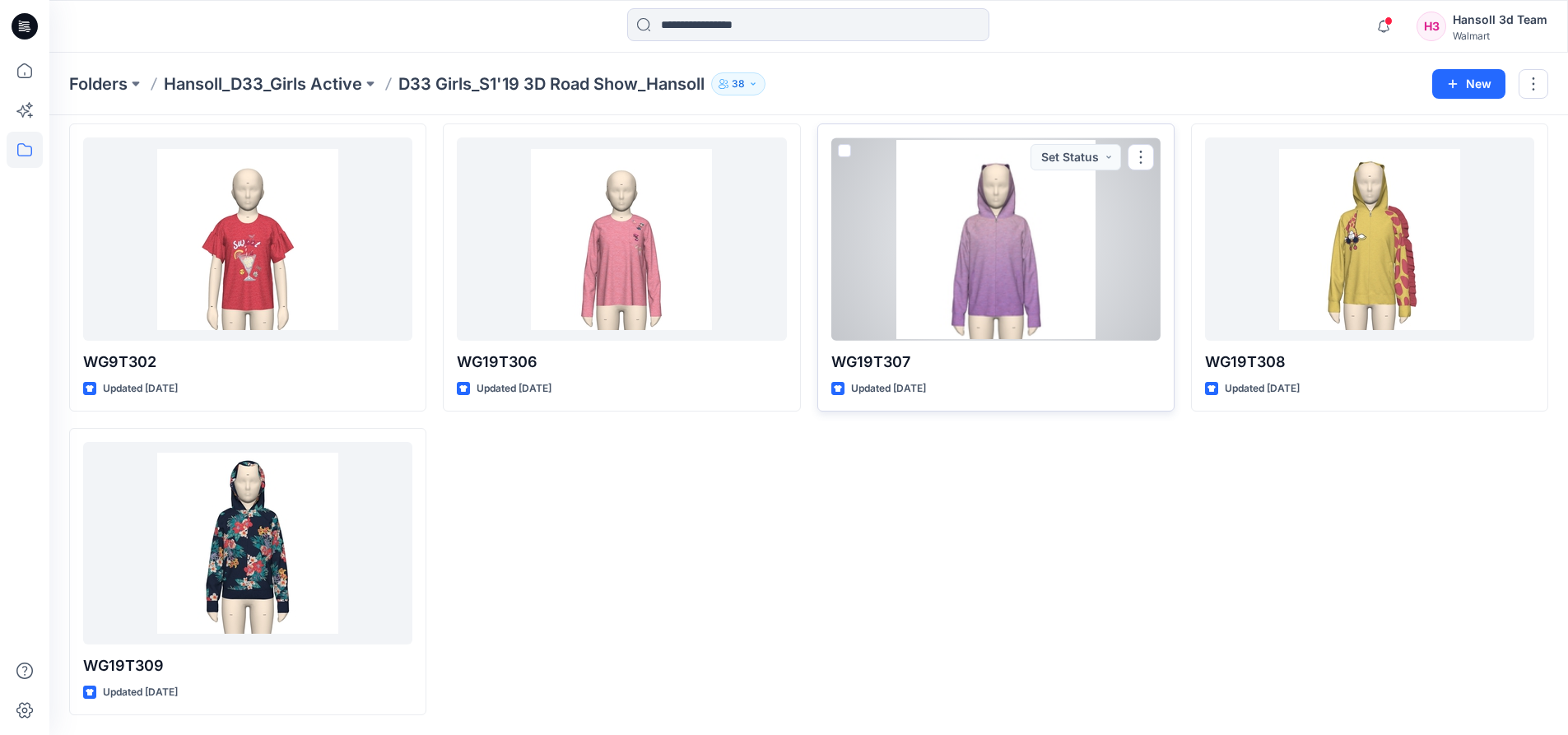
click at [979, 284] on div at bounding box center [996, 239] width 329 height 204
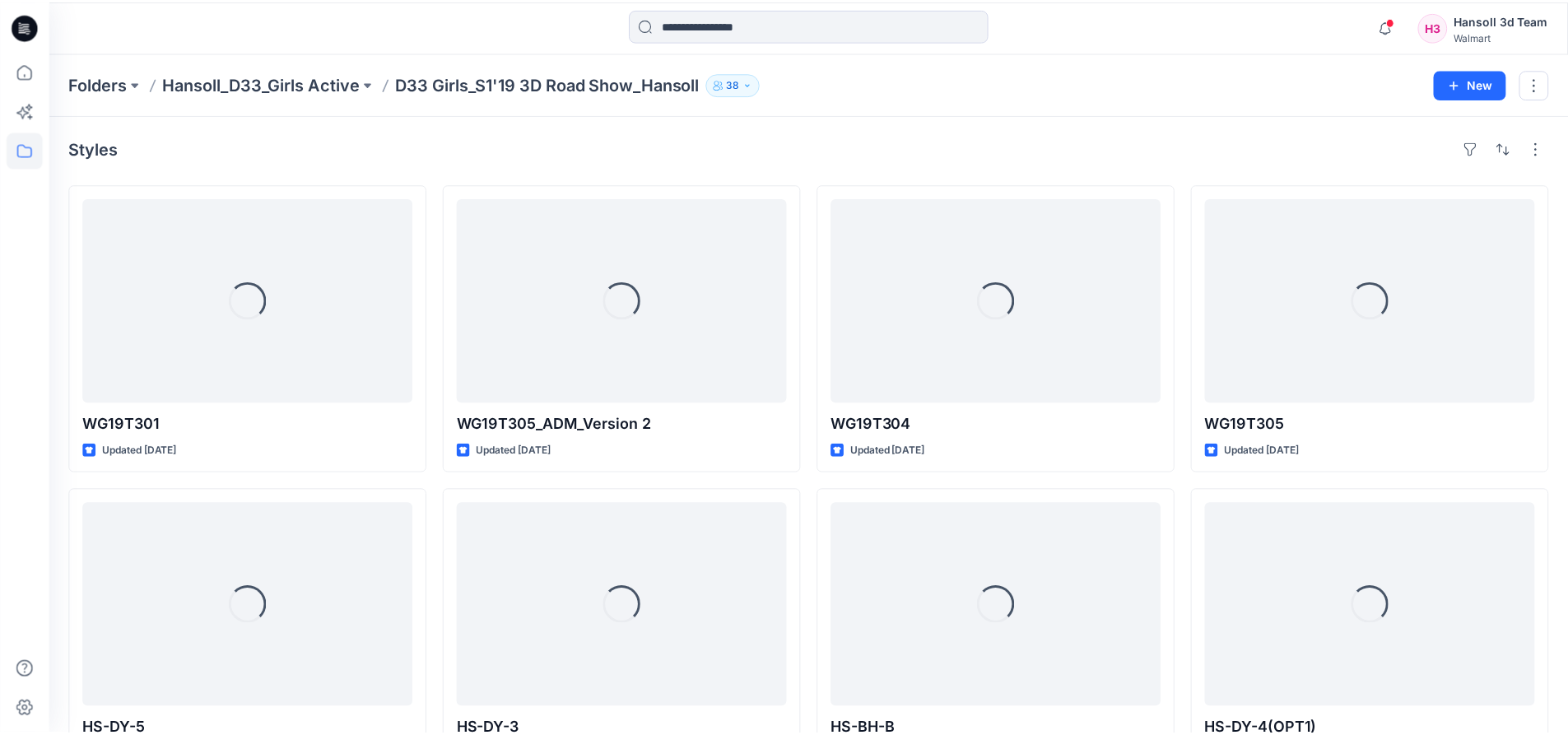
scroll to position [668, 0]
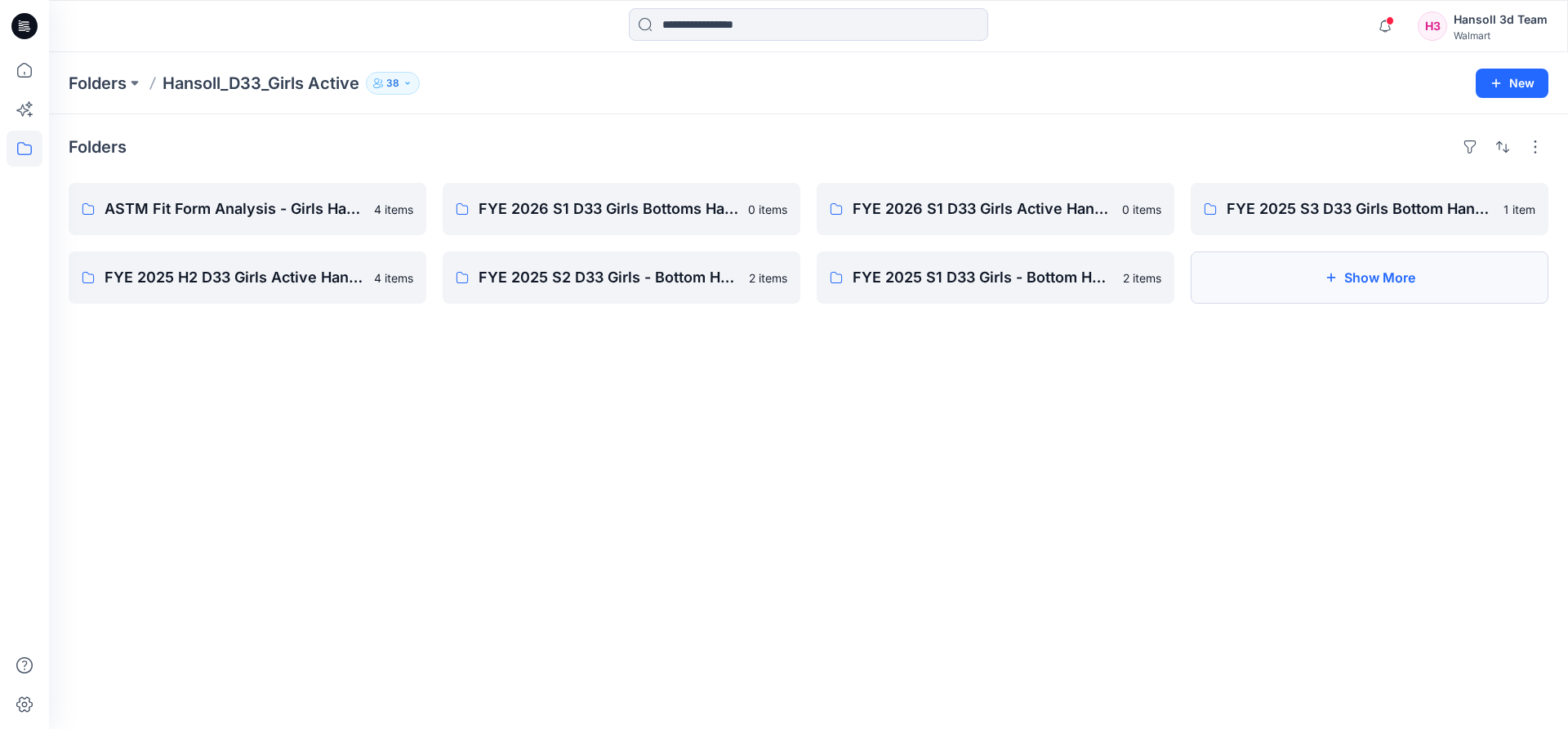
click at [1355, 283] on button "Show More" at bounding box center [1369, 277] width 358 height 52
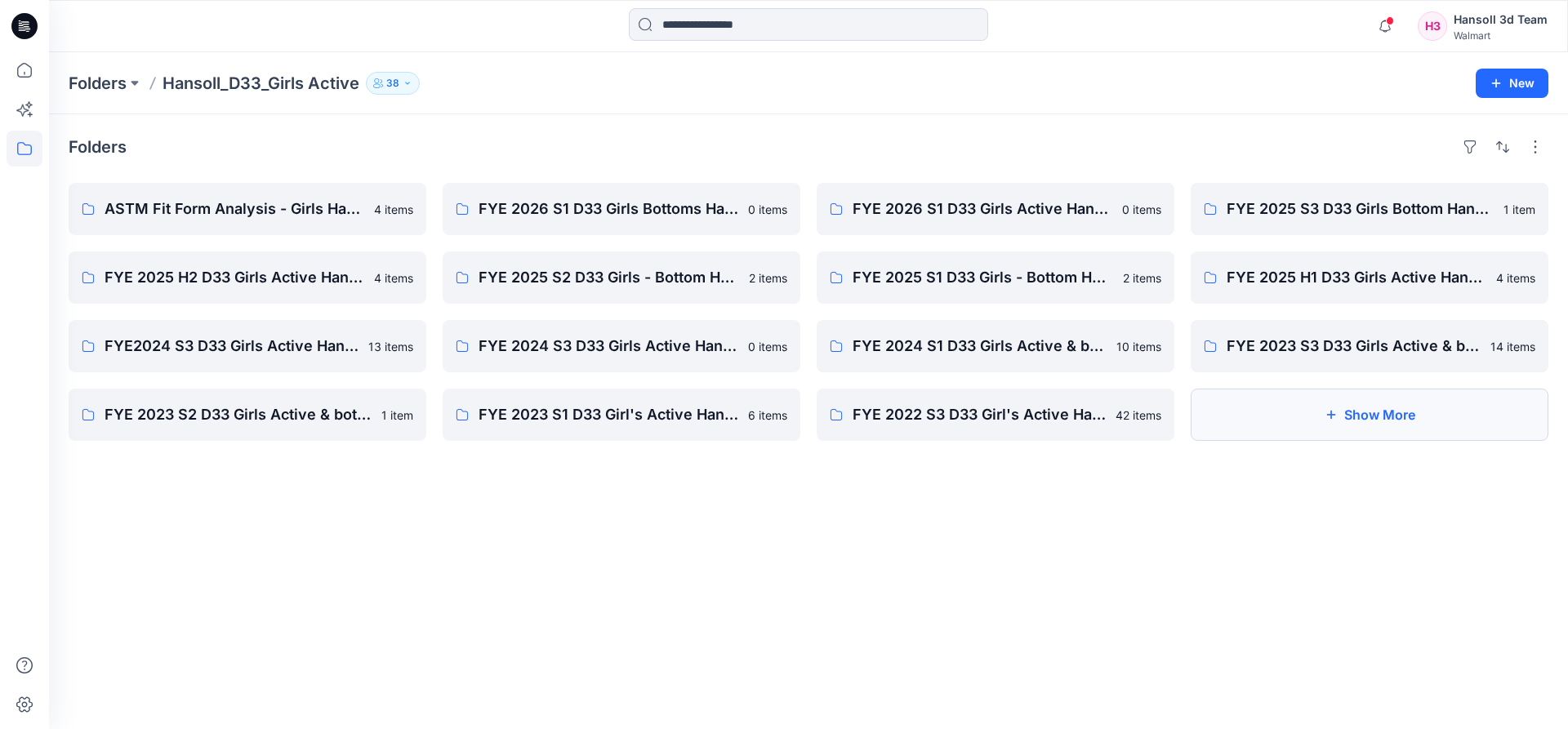
click at [1378, 398] on button "Show More" at bounding box center [1369, 415] width 358 height 52
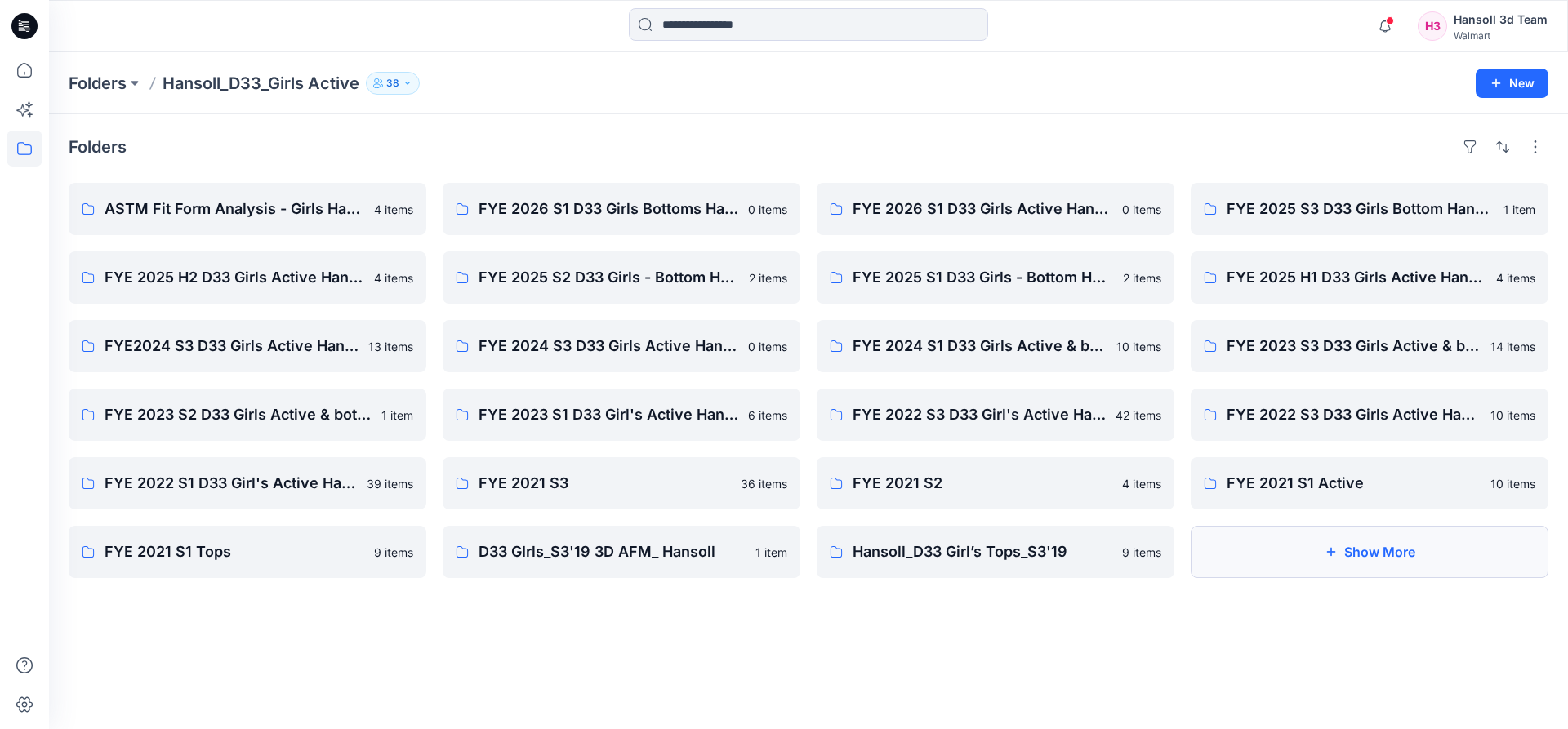
click at [1372, 566] on button "Show More" at bounding box center [1369, 552] width 358 height 52
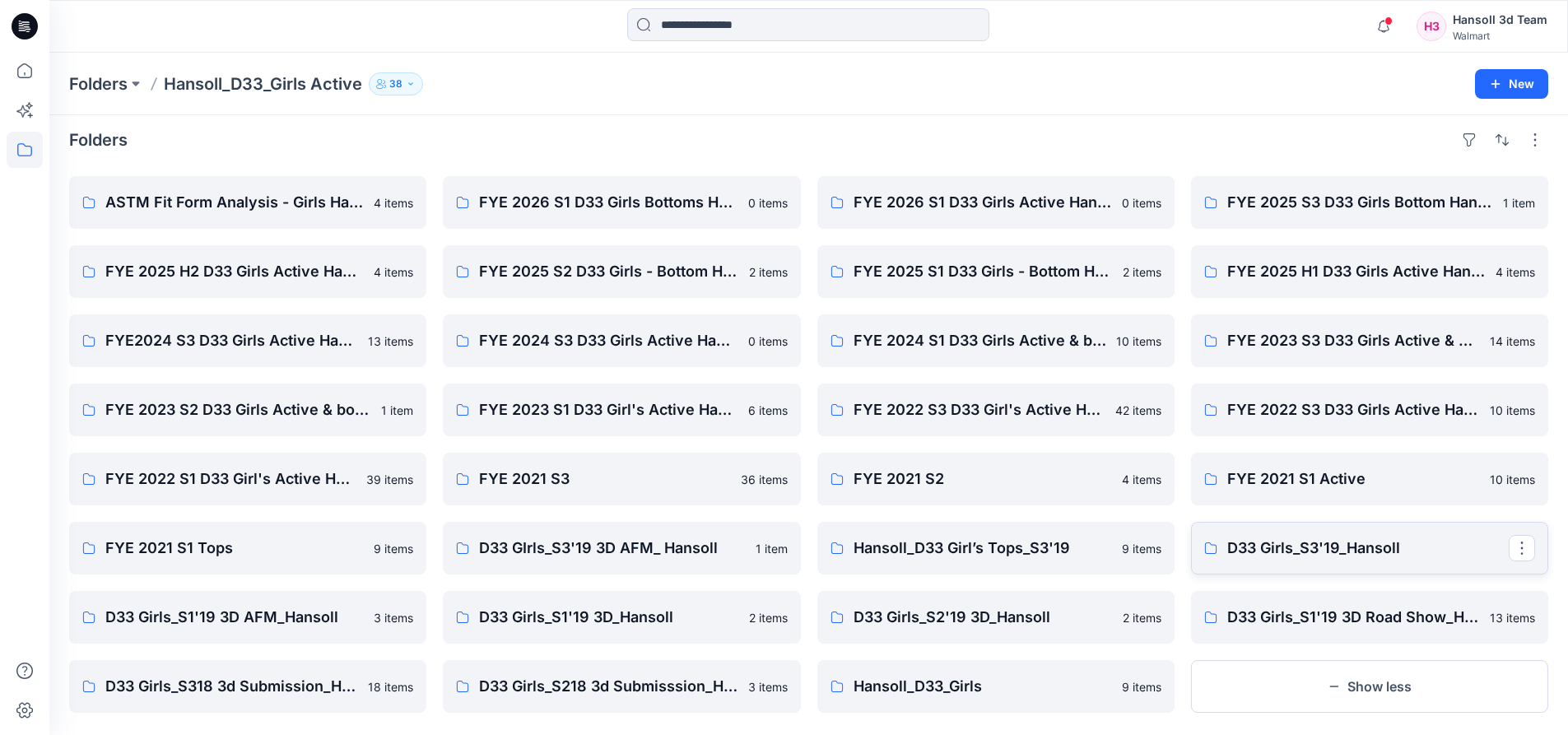
scroll to position [32, 0]
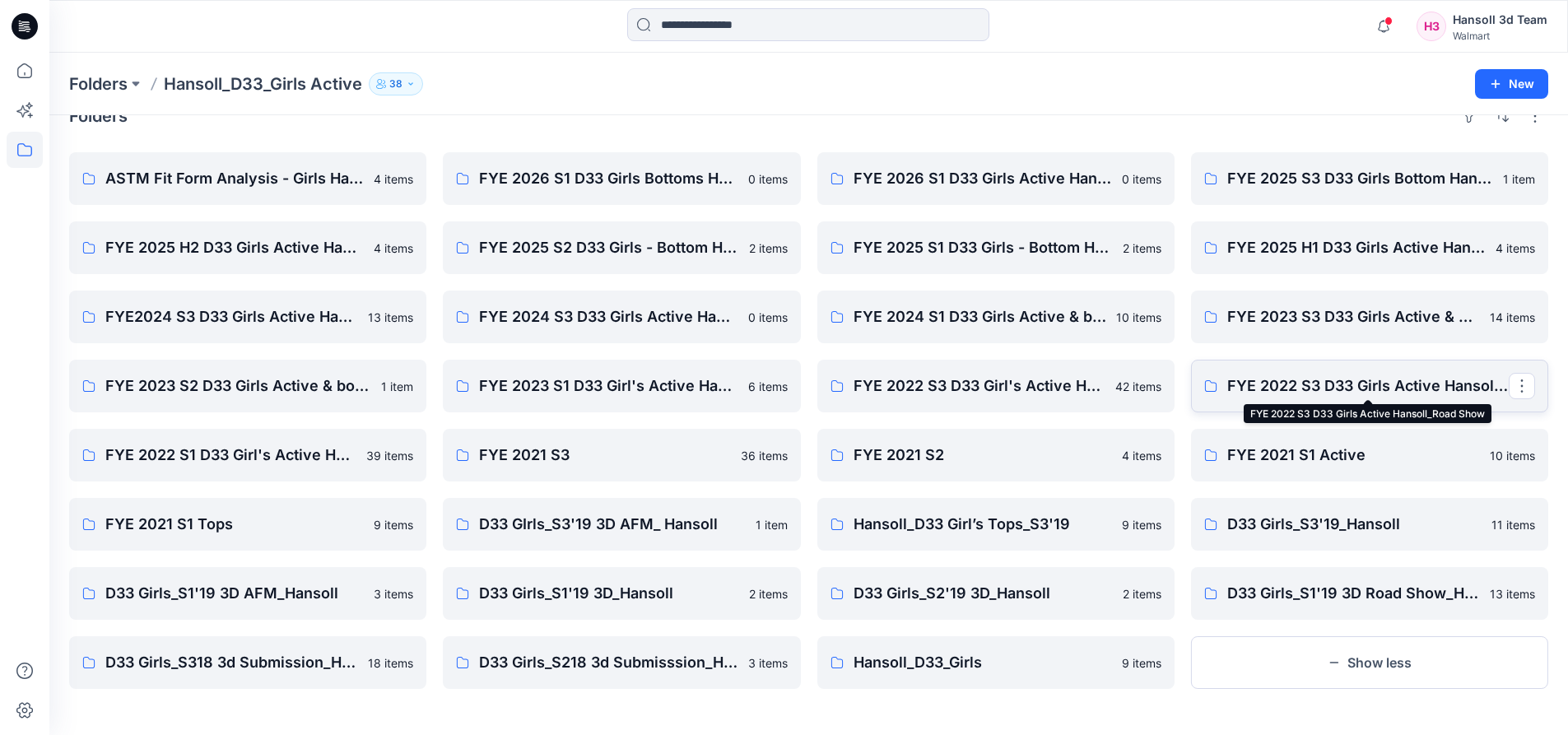
click at [1386, 389] on p "FYE 2022 S3 D33 Girls Active Hansoll_Road Show" at bounding box center [1367, 385] width 281 height 23
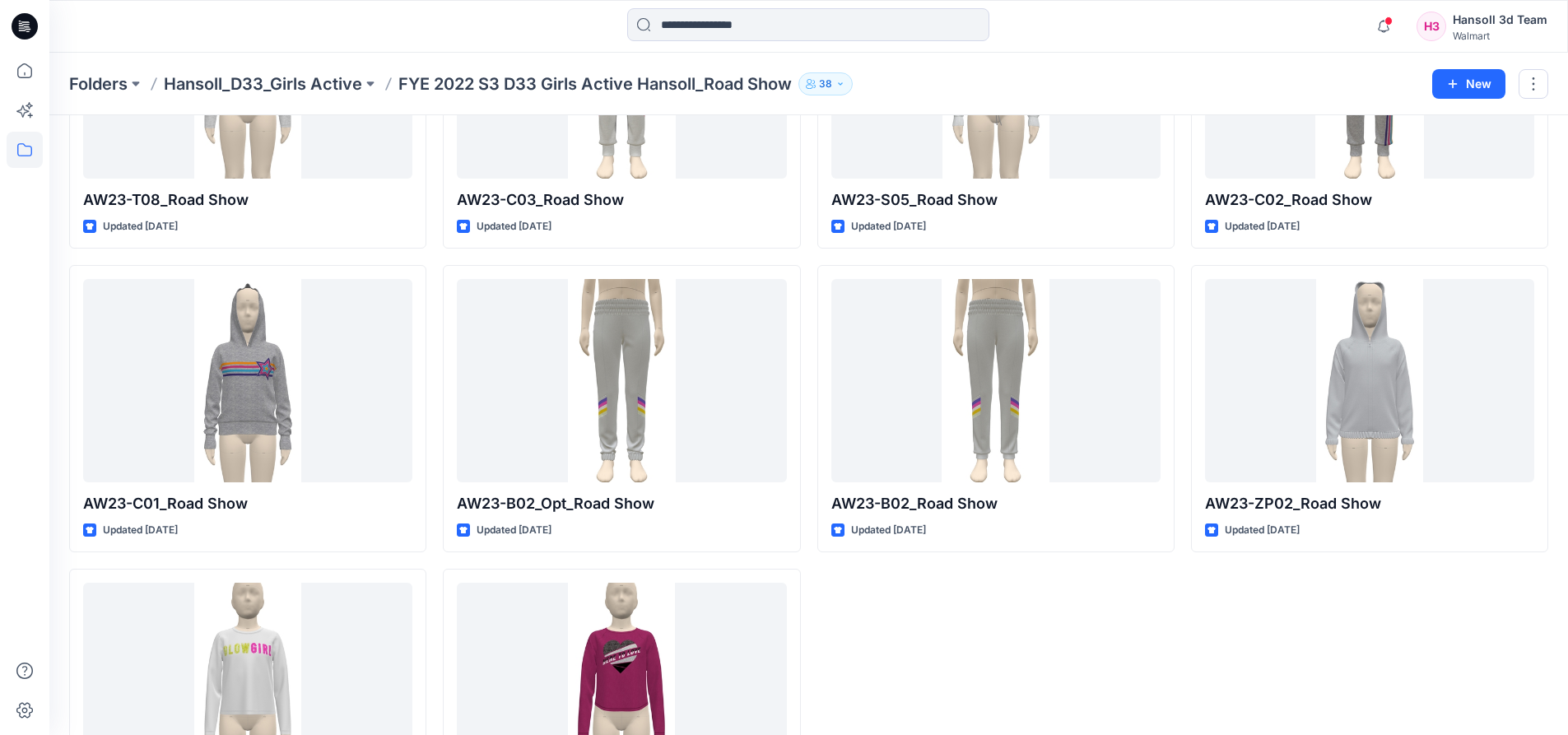
scroll to position [365, 0]
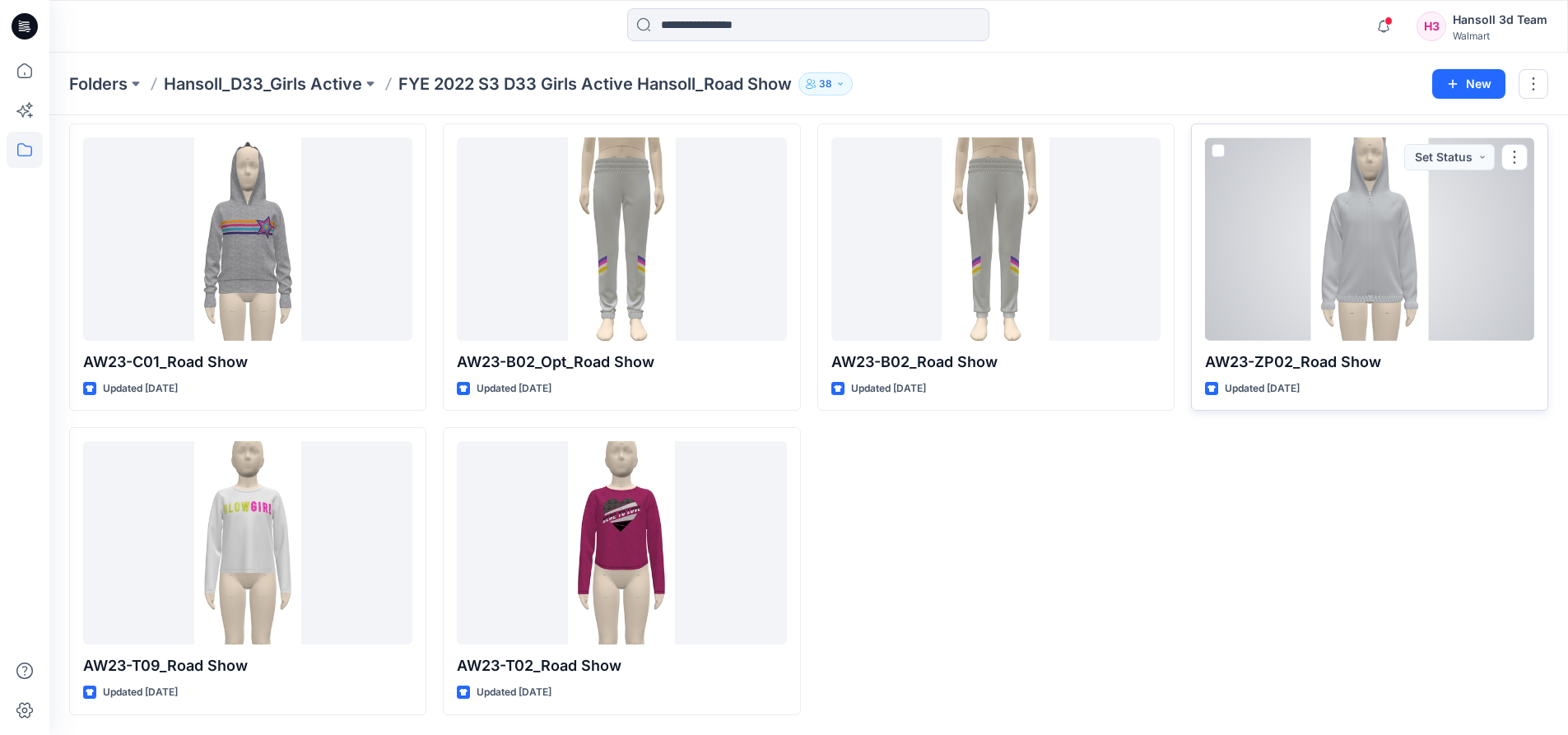
click at [1392, 264] on div at bounding box center [1370, 239] width 329 height 204
